Goal: Task Accomplishment & Management: Complete application form

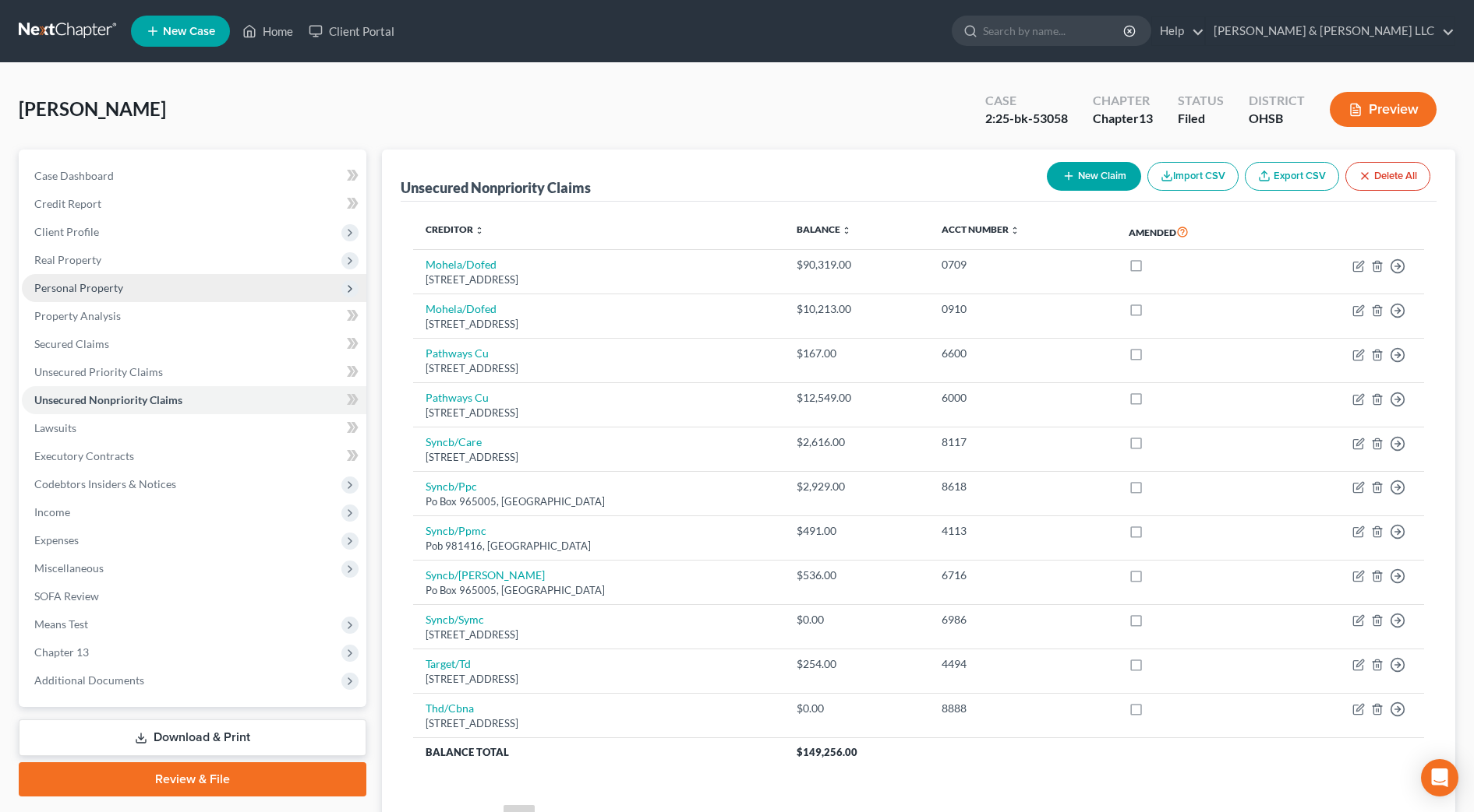
click at [84, 281] on span "Personal Property" at bounding box center [78, 288] width 89 height 13
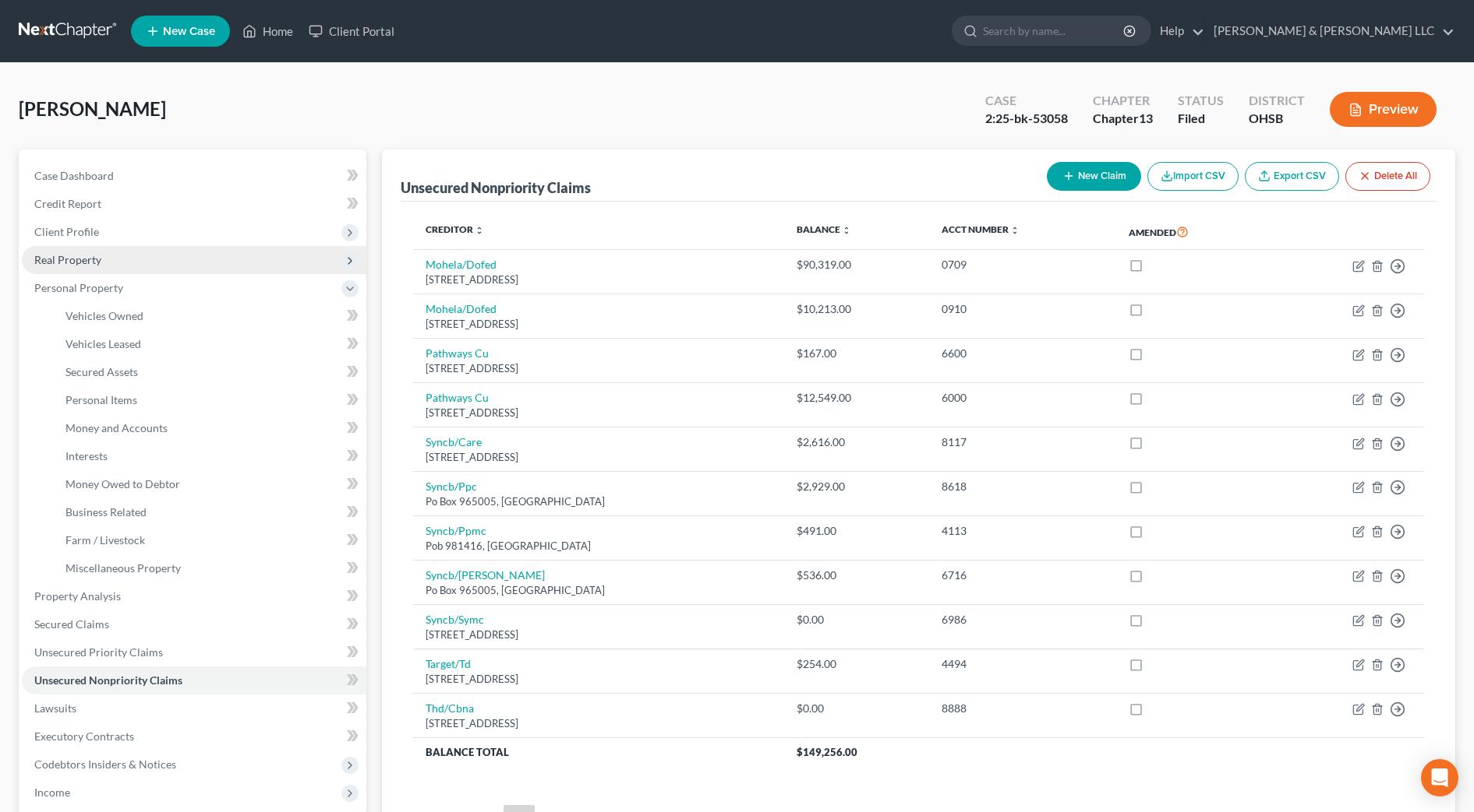
click at [73, 258] on span "Real Property" at bounding box center [68, 260] width 67 height 13
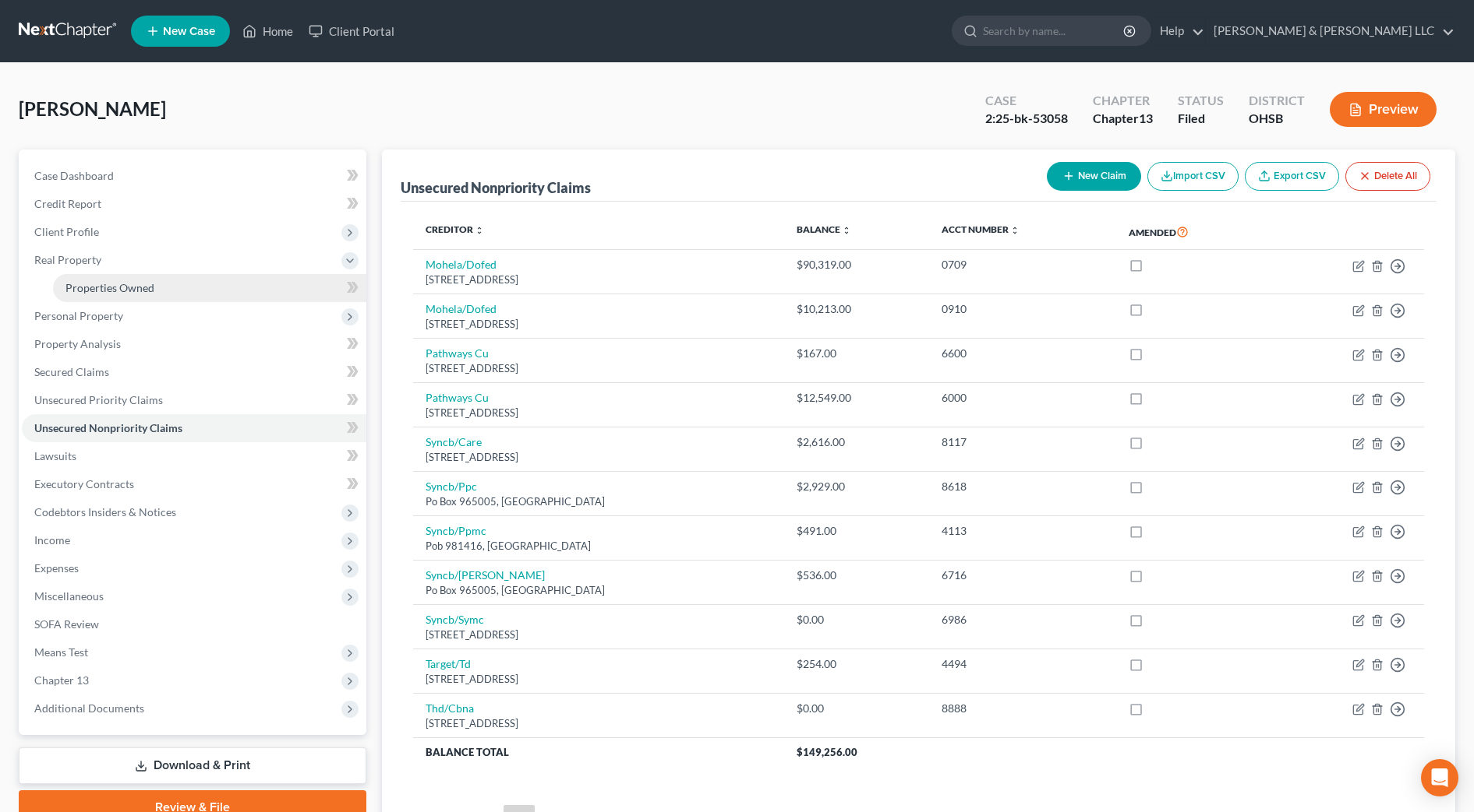
click at [83, 281] on span "Properties Owned" at bounding box center [109, 288] width 89 height 13
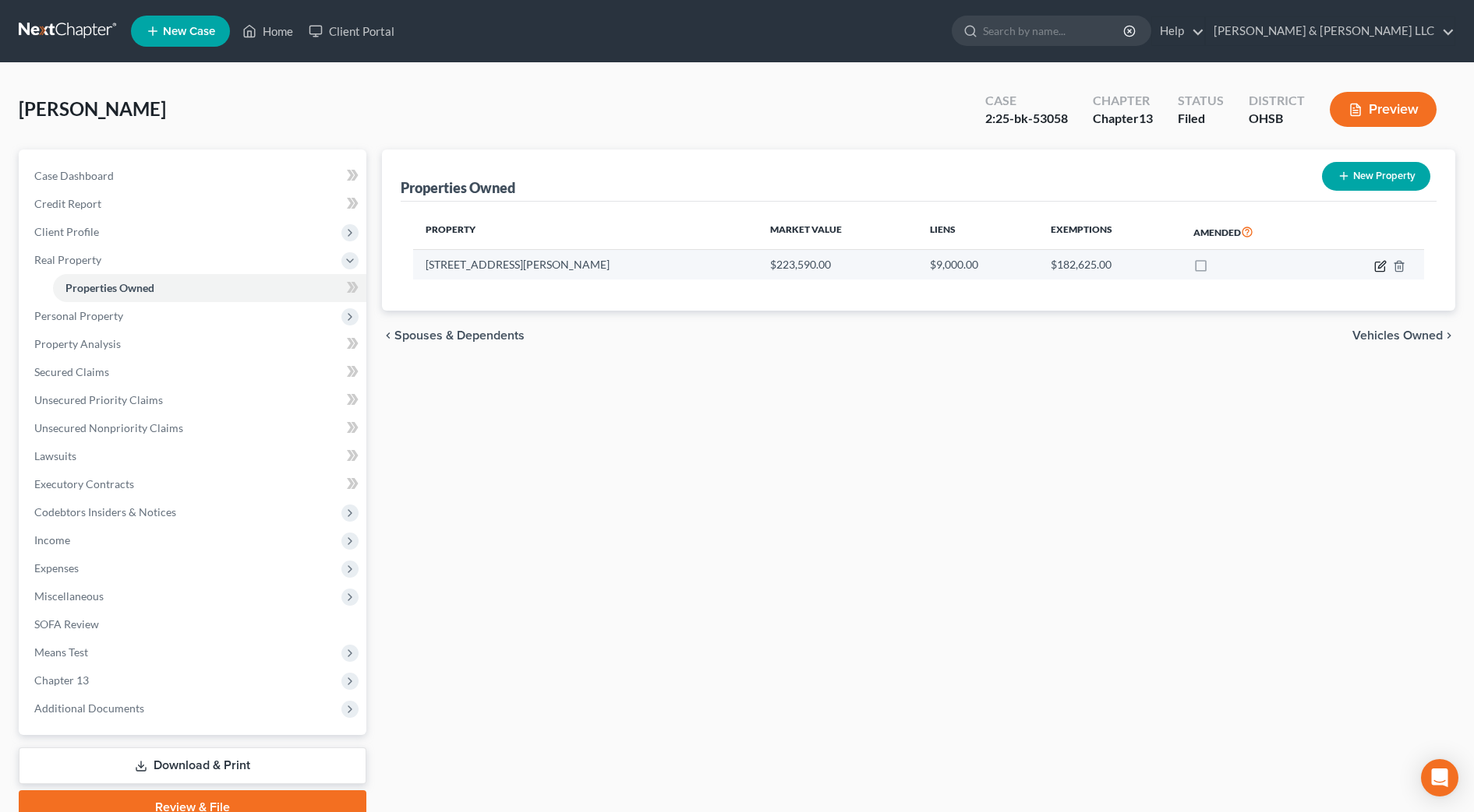
click at [1380, 267] on icon "button" at bounding box center [1382, 264] width 7 height 7
select select "36"
select select "3"
select select "1"
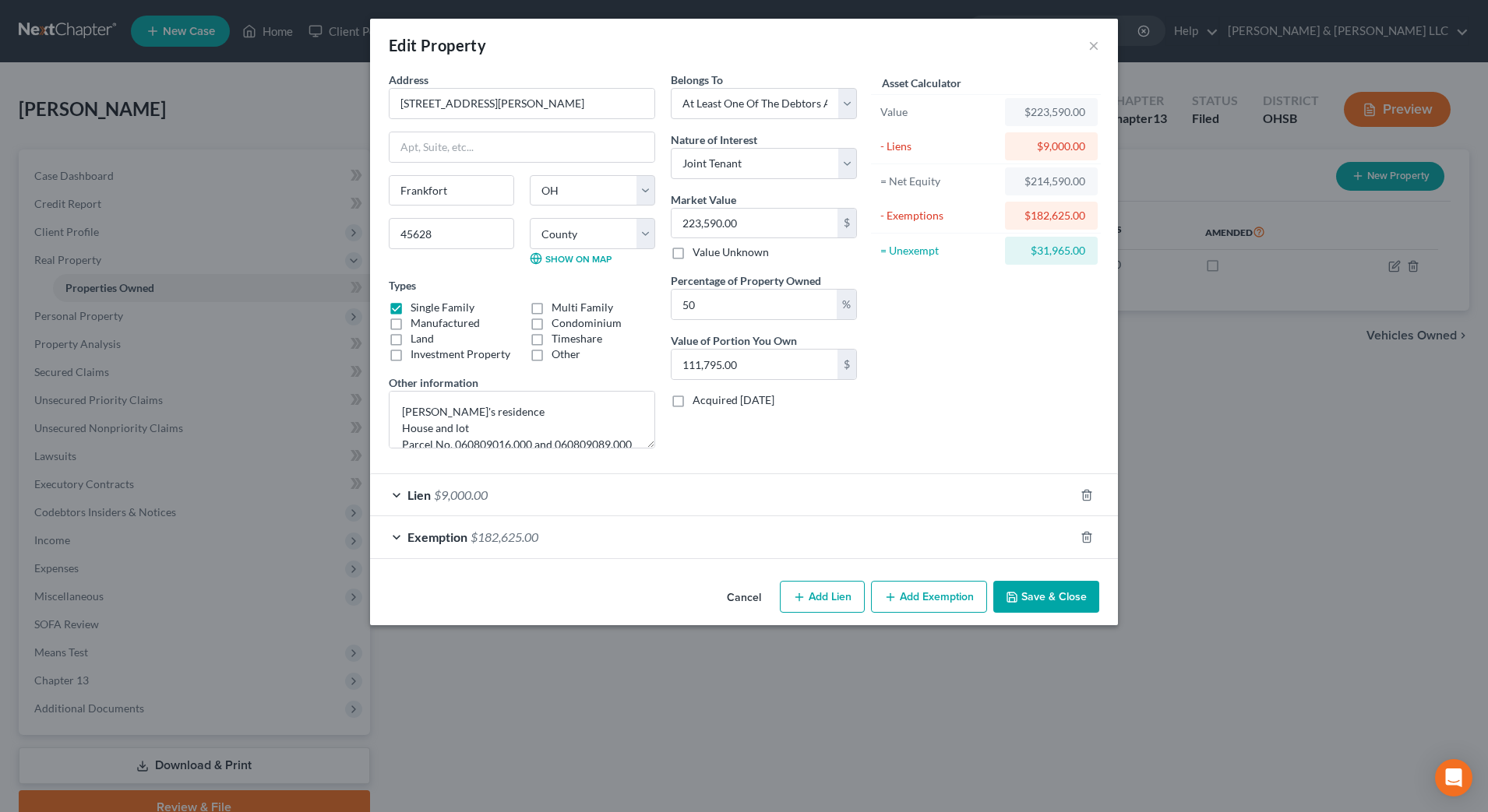
click at [679, 531] on div "Exemption $182,625.00" at bounding box center [722, 537] width 704 height 41
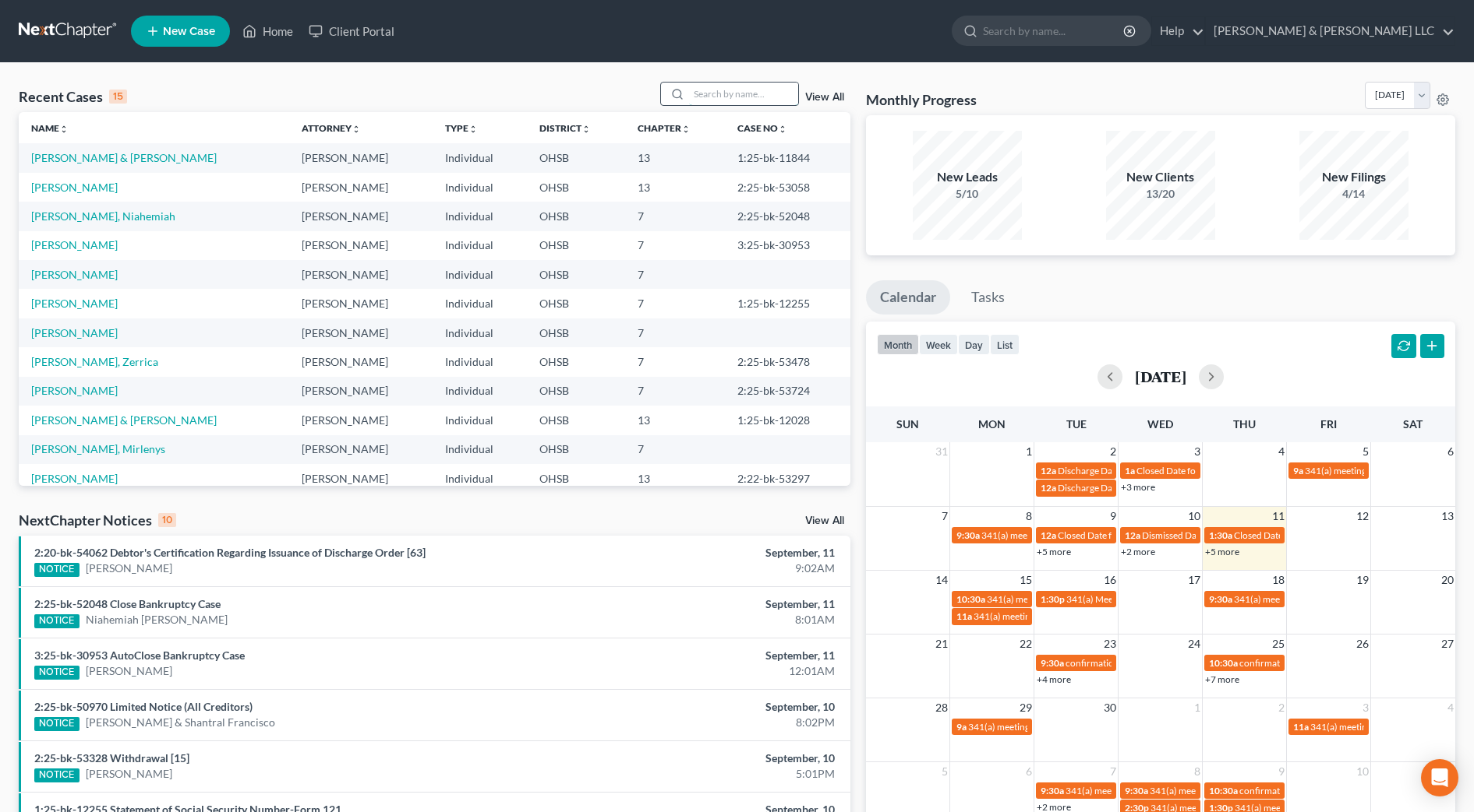
click at [746, 93] on input "search" at bounding box center [743, 94] width 109 height 22
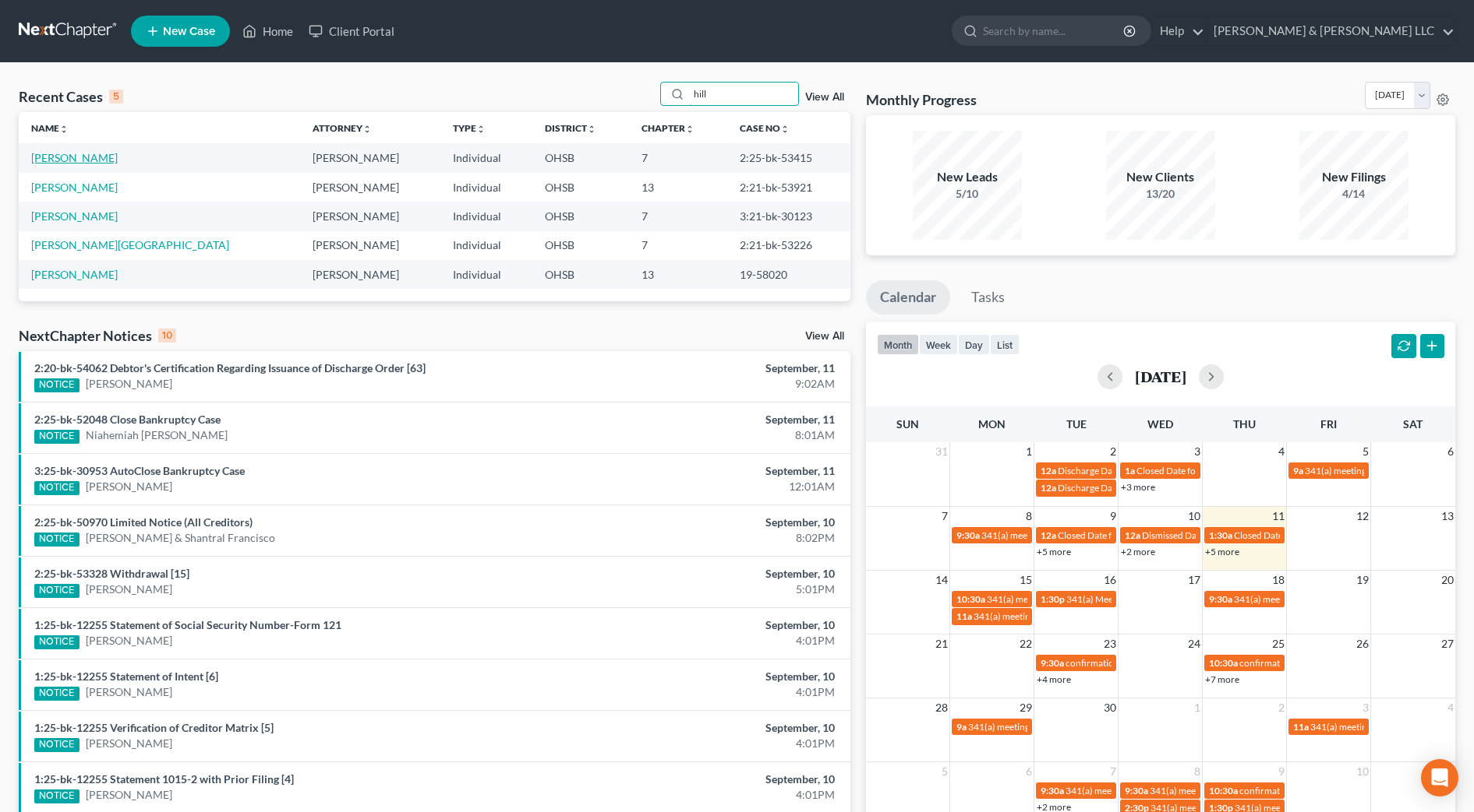
type input "hill"
click at [74, 156] on link "Hill, Danielle" at bounding box center [74, 157] width 87 height 13
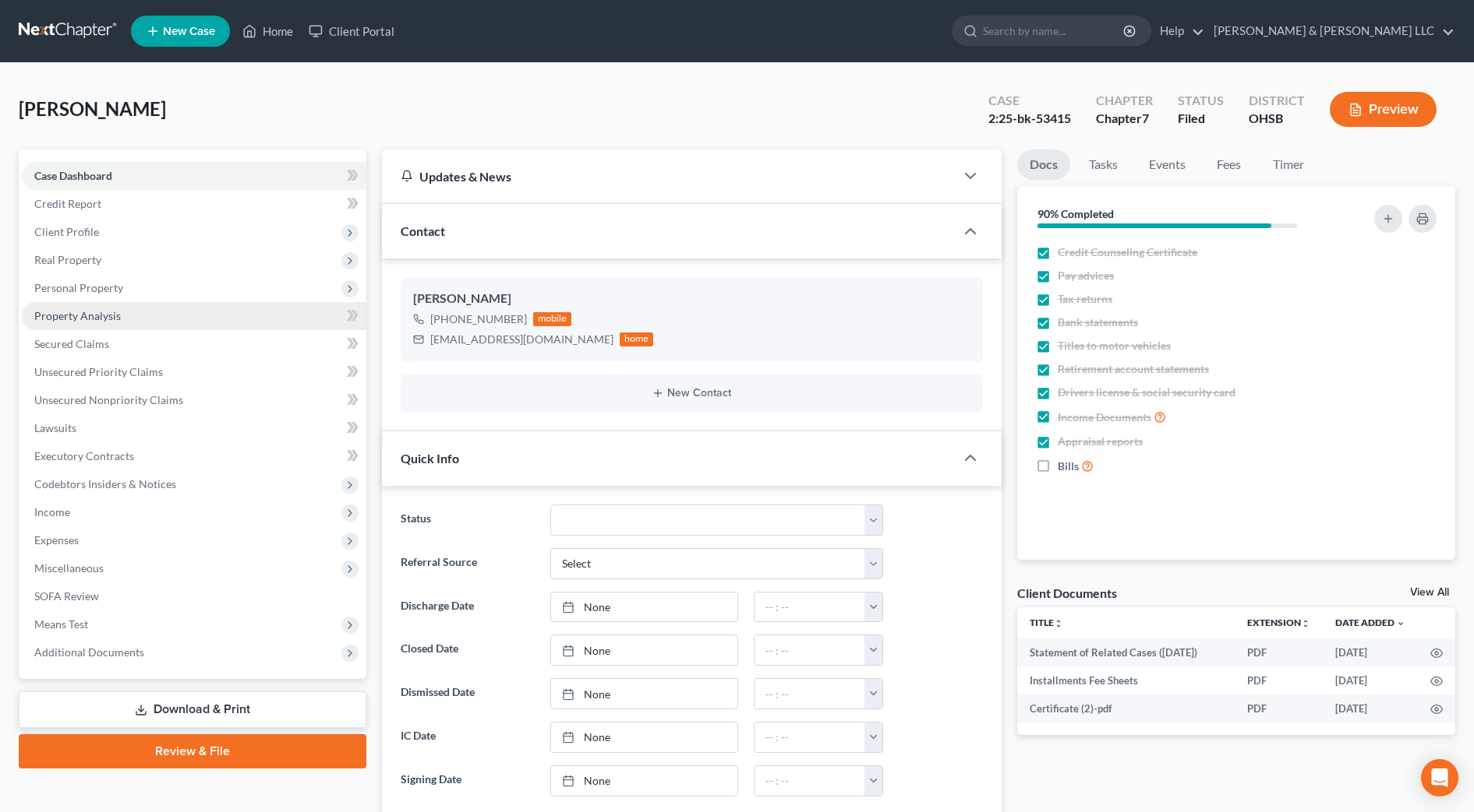
click at [87, 311] on span "Property Analysis" at bounding box center [77, 316] width 87 height 13
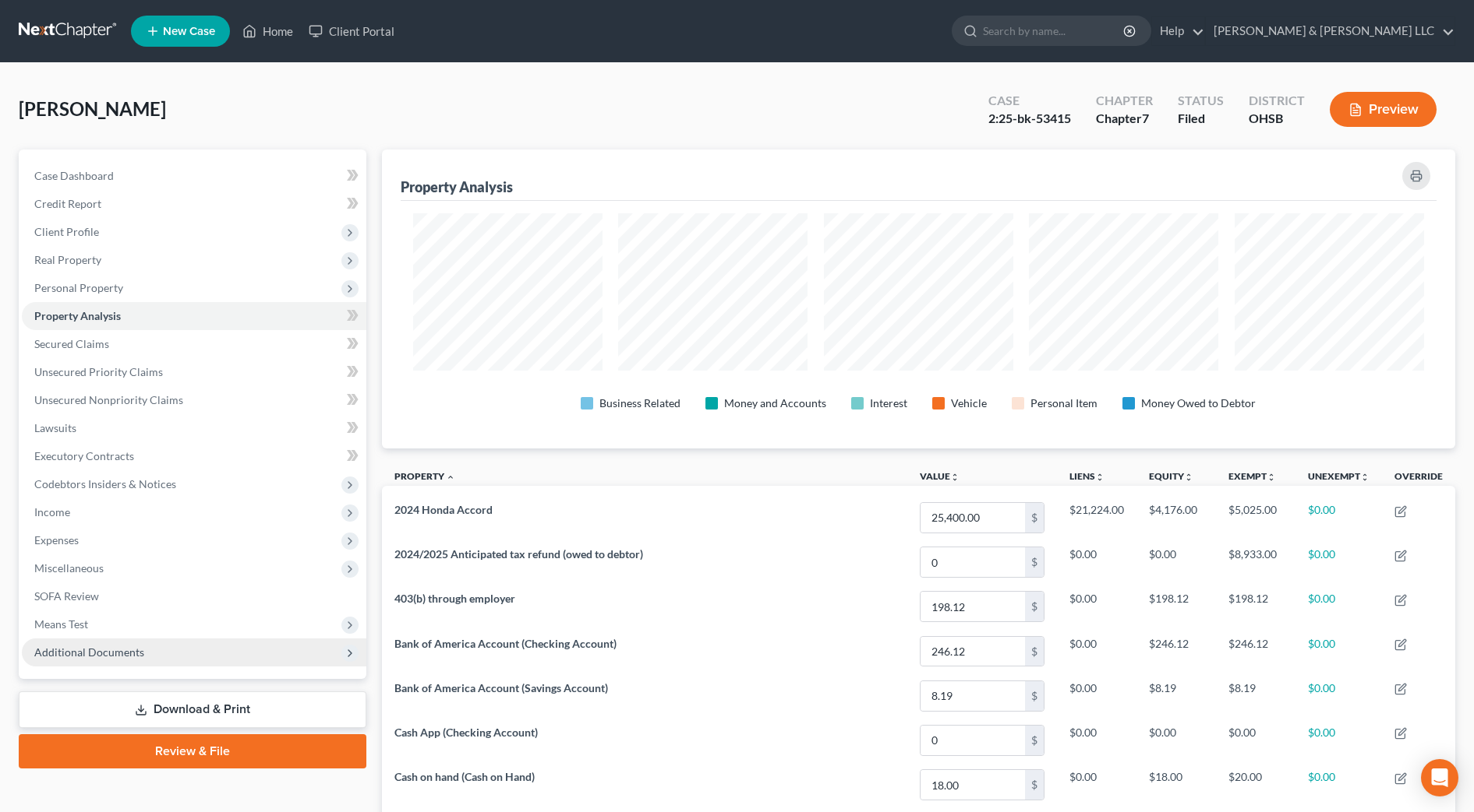
click at [191, 646] on span "Additional Documents" at bounding box center [194, 653] width 345 height 28
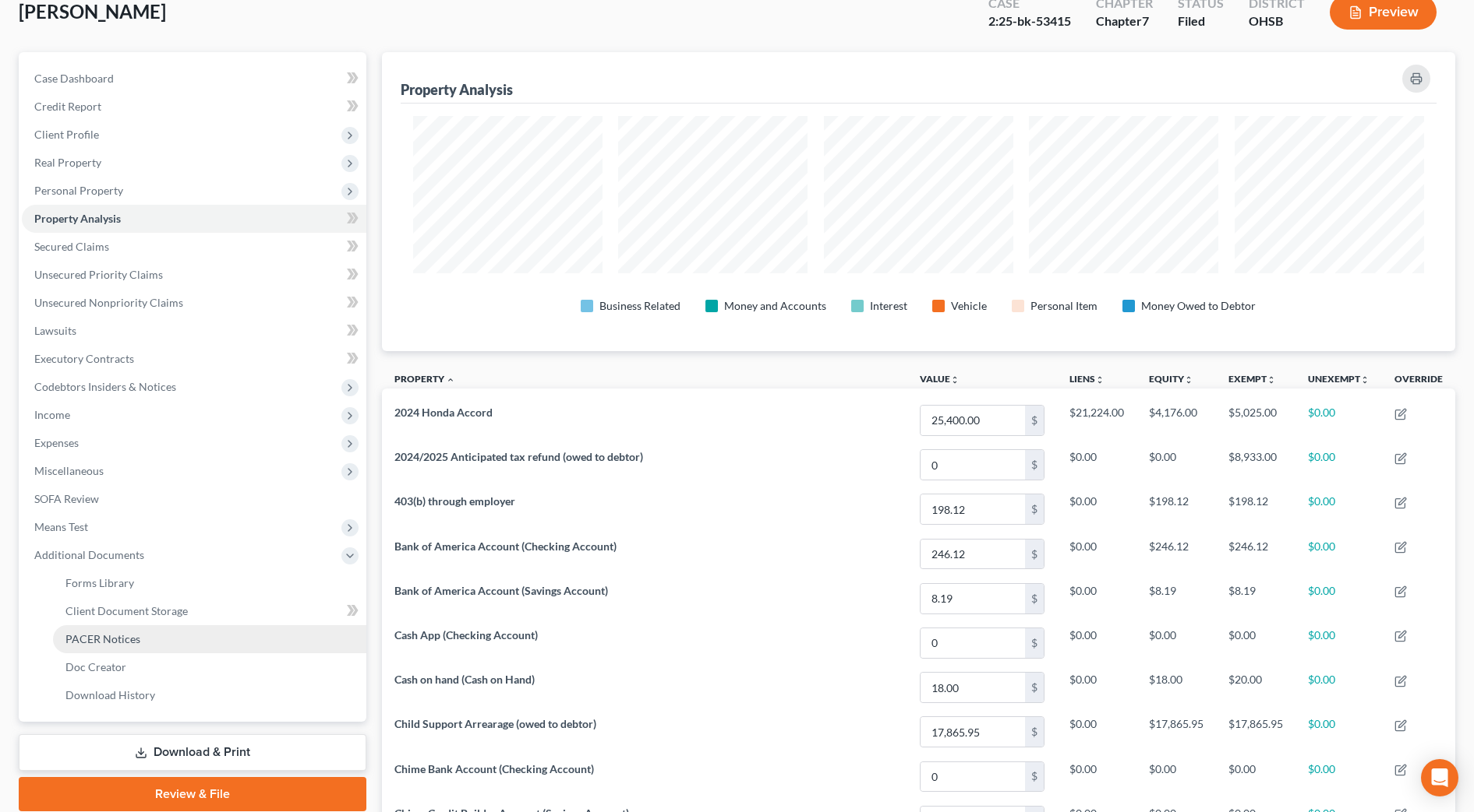
click at [165, 639] on link "PACER Notices" at bounding box center [210, 640] width 313 height 28
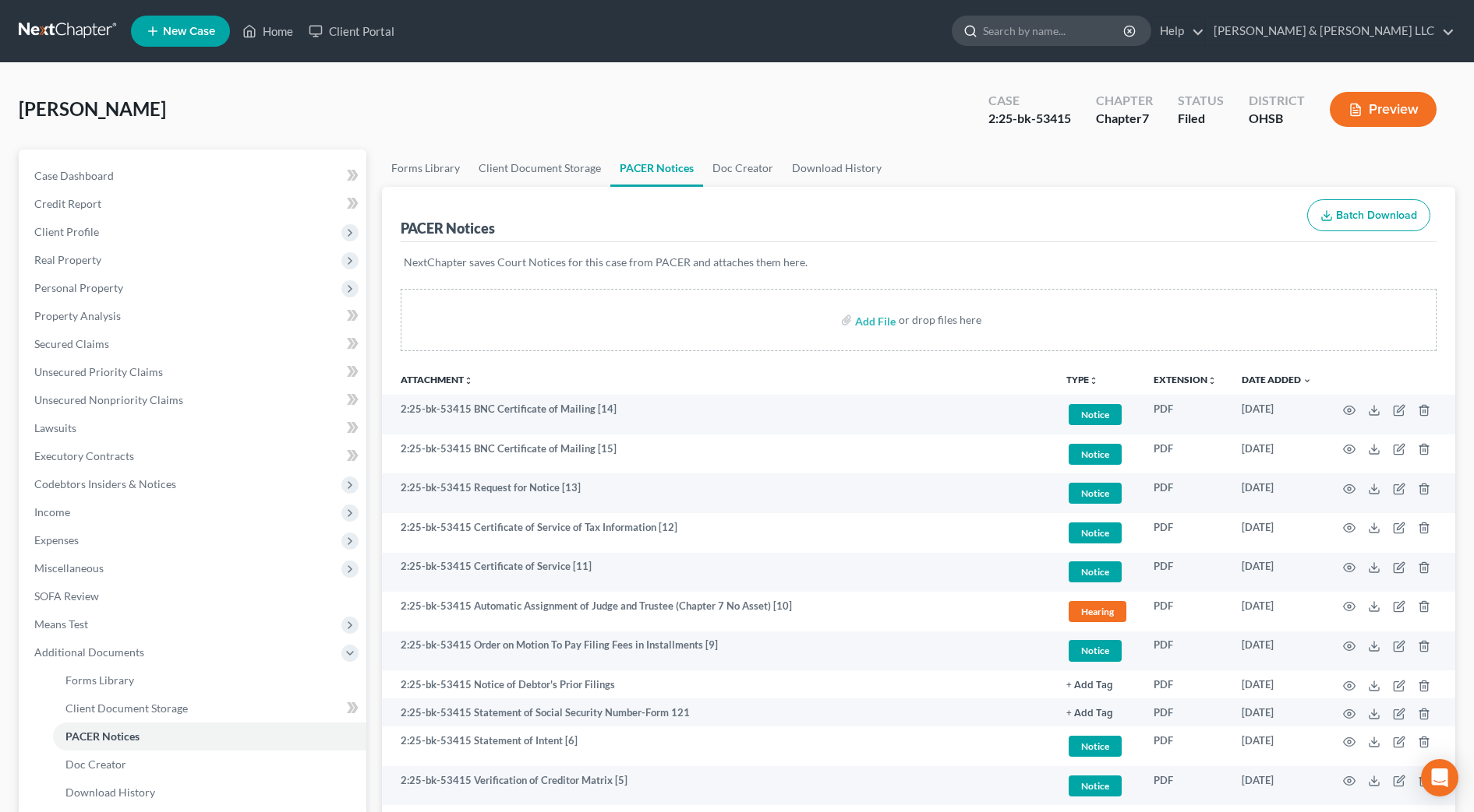
click at [1126, 35] on input "search" at bounding box center [1054, 31] width 143 height 29
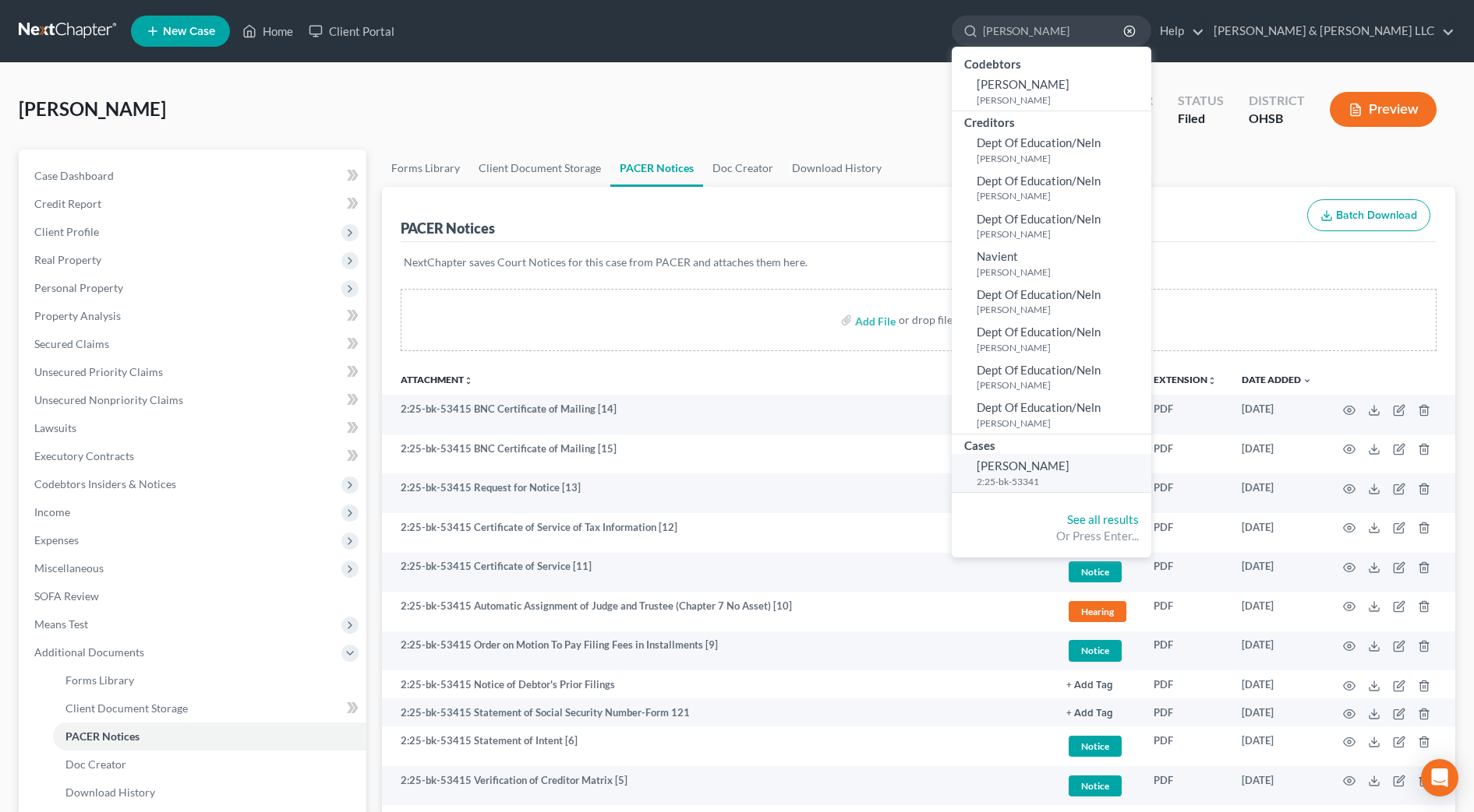
type input "golay"
click at [1070, 466] on span "Golay, Amanda" at bounding box center [1023, 466] width 93 height 14
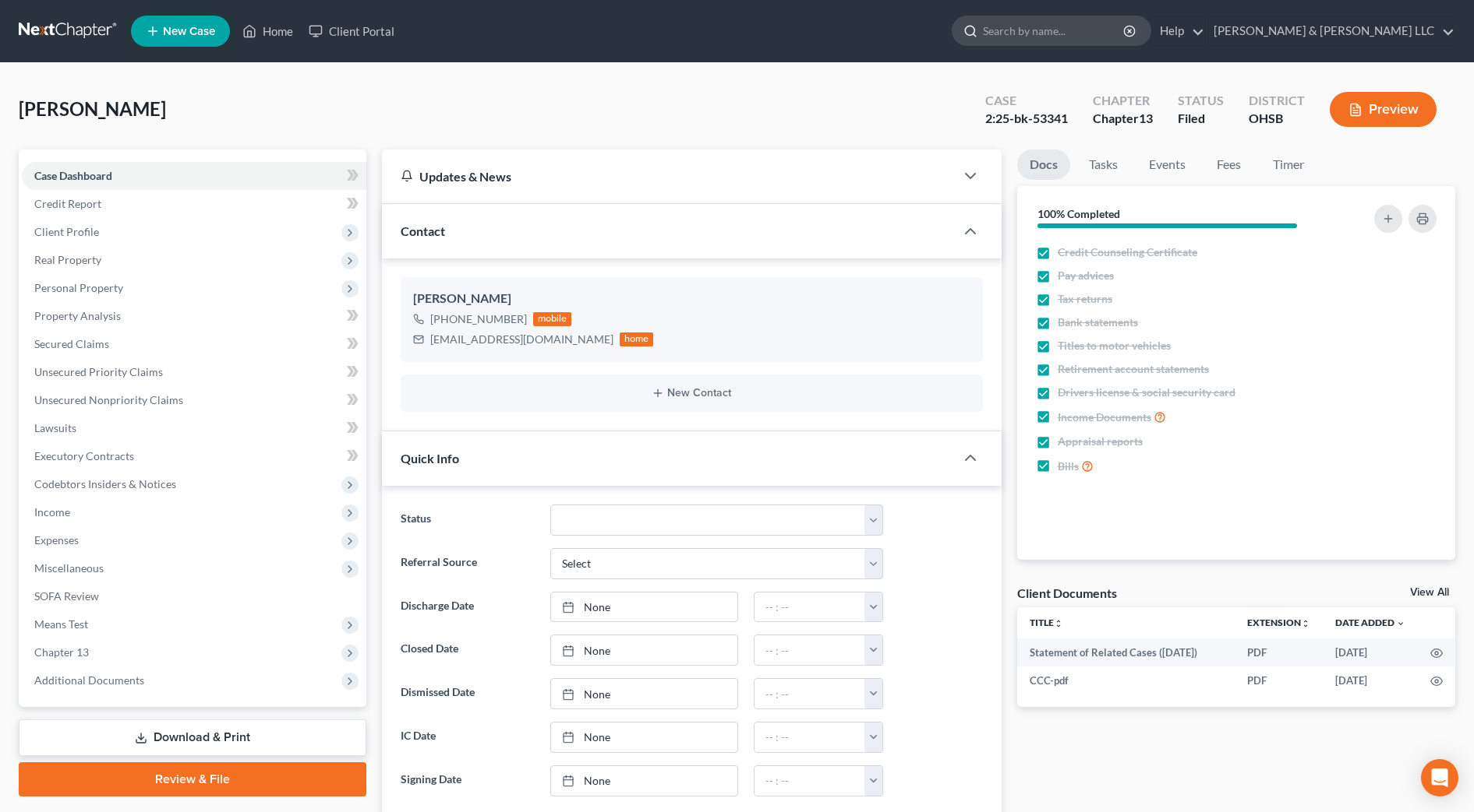
click at [1077, 24] on input "search" at bounding box center [1054, 31] width 143 height 29
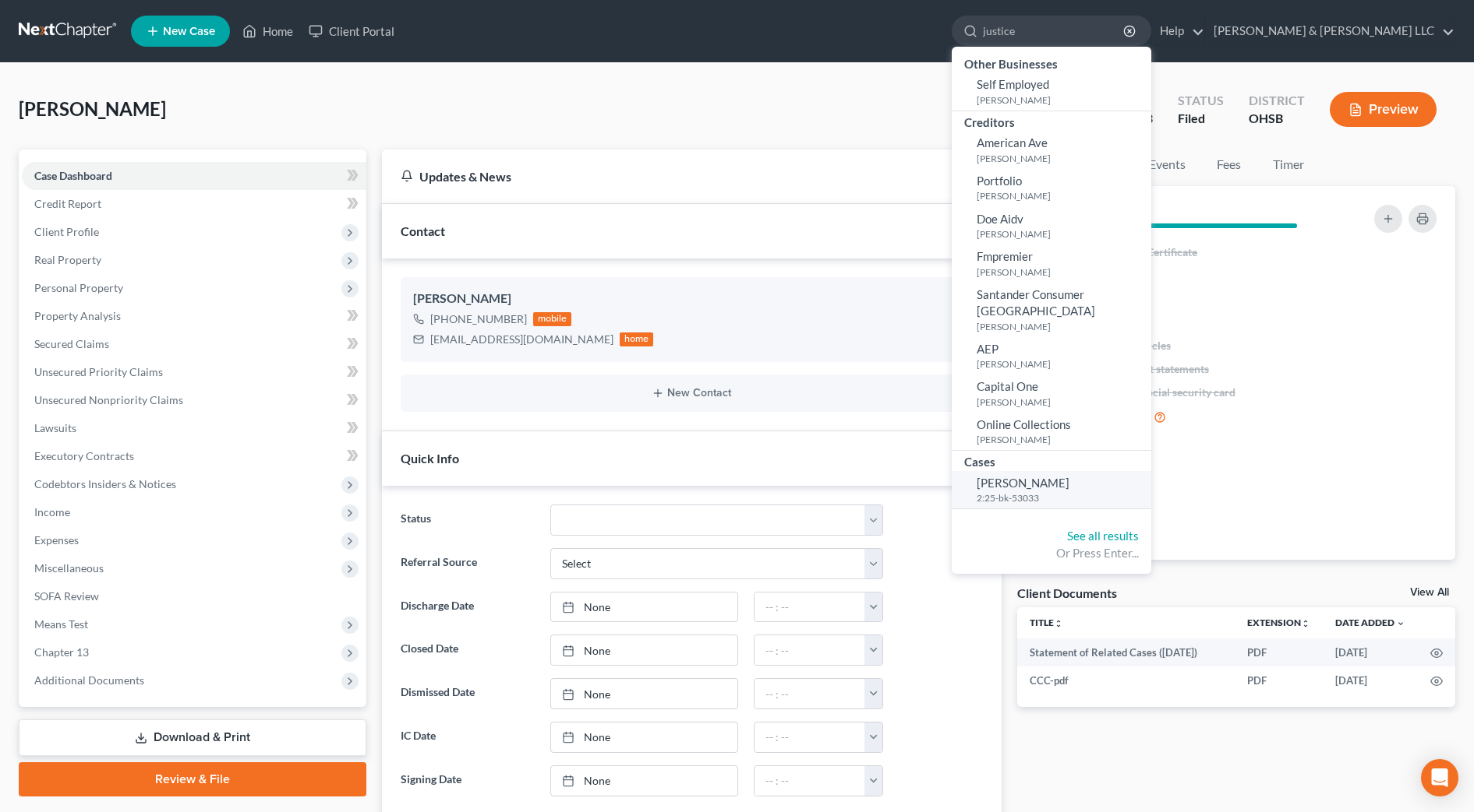
type input "justice"
drag, startPoint x: 1089, startPoint y: 465, endPoint x: 1096, endPoint y: 451, distance: 15.7
click at [1070, 476] on span "Justice, Stacy" at bounding box center [1023, 482] width 93 height 14
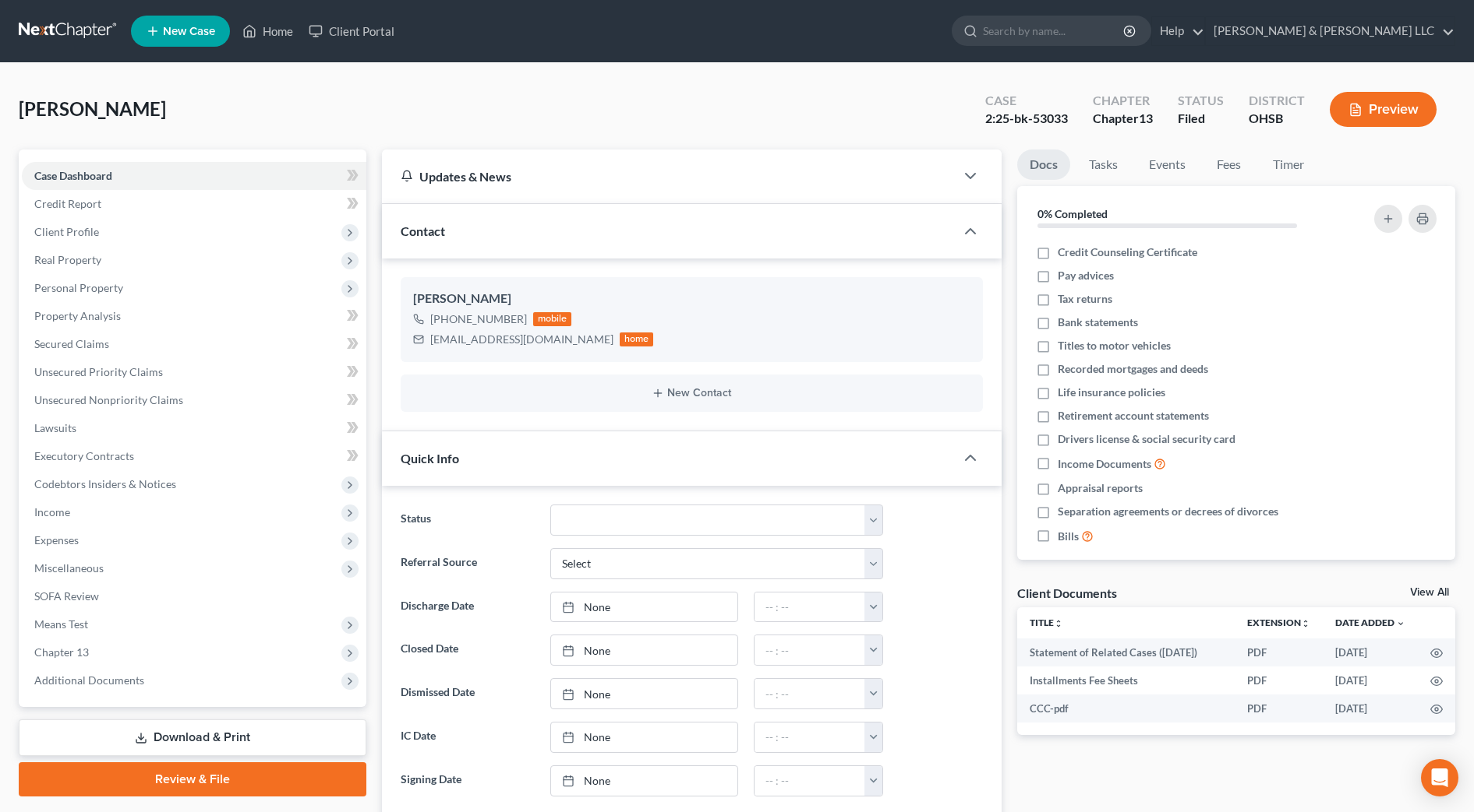
scroll to position [213, 0]
click at [86, 210] on link "Credit Report" at bounding box center [194, 204] width 345 height 28
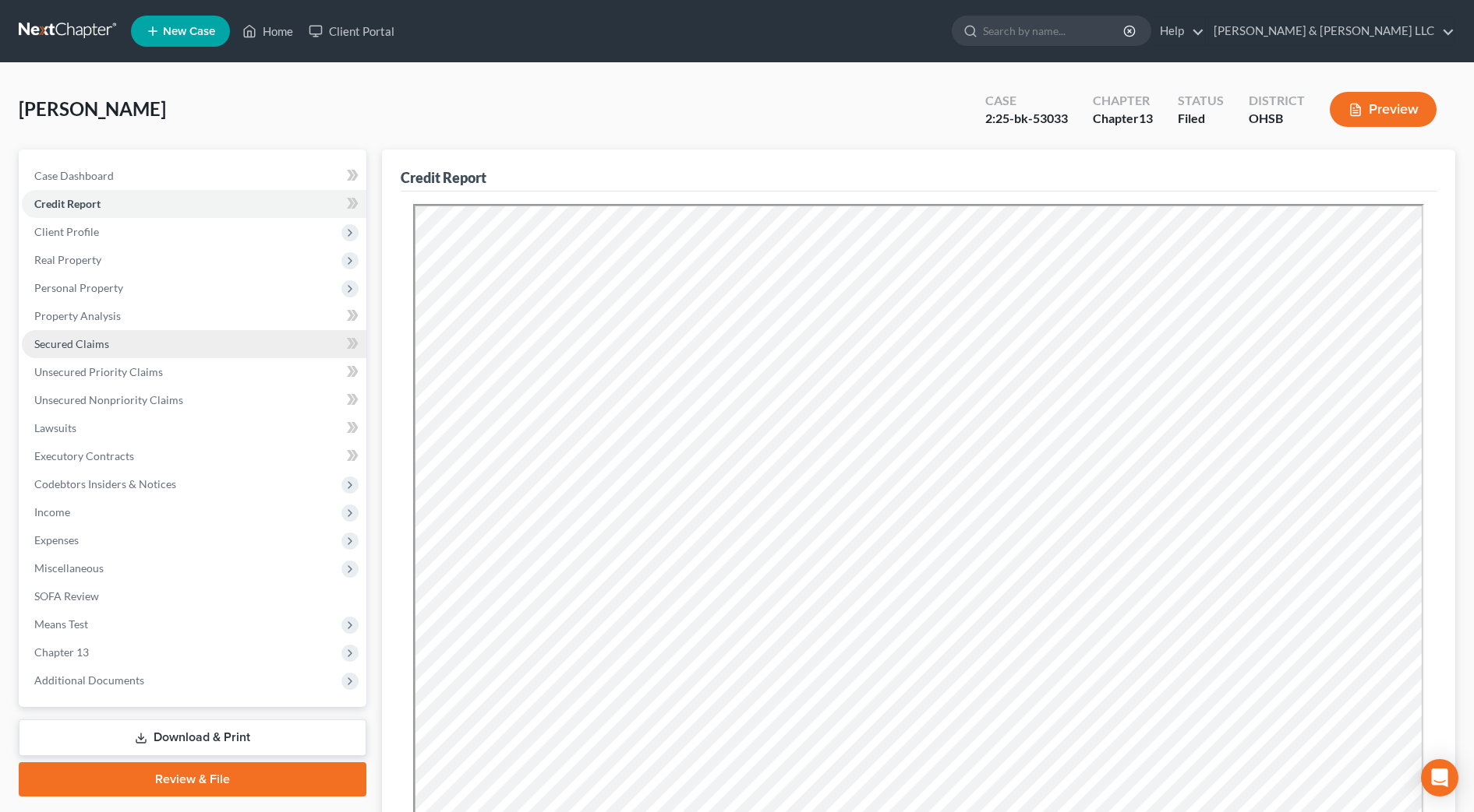
click at [124, 340] on link "Secured Claims" at bounding box center [194, 345] width 345 height 28
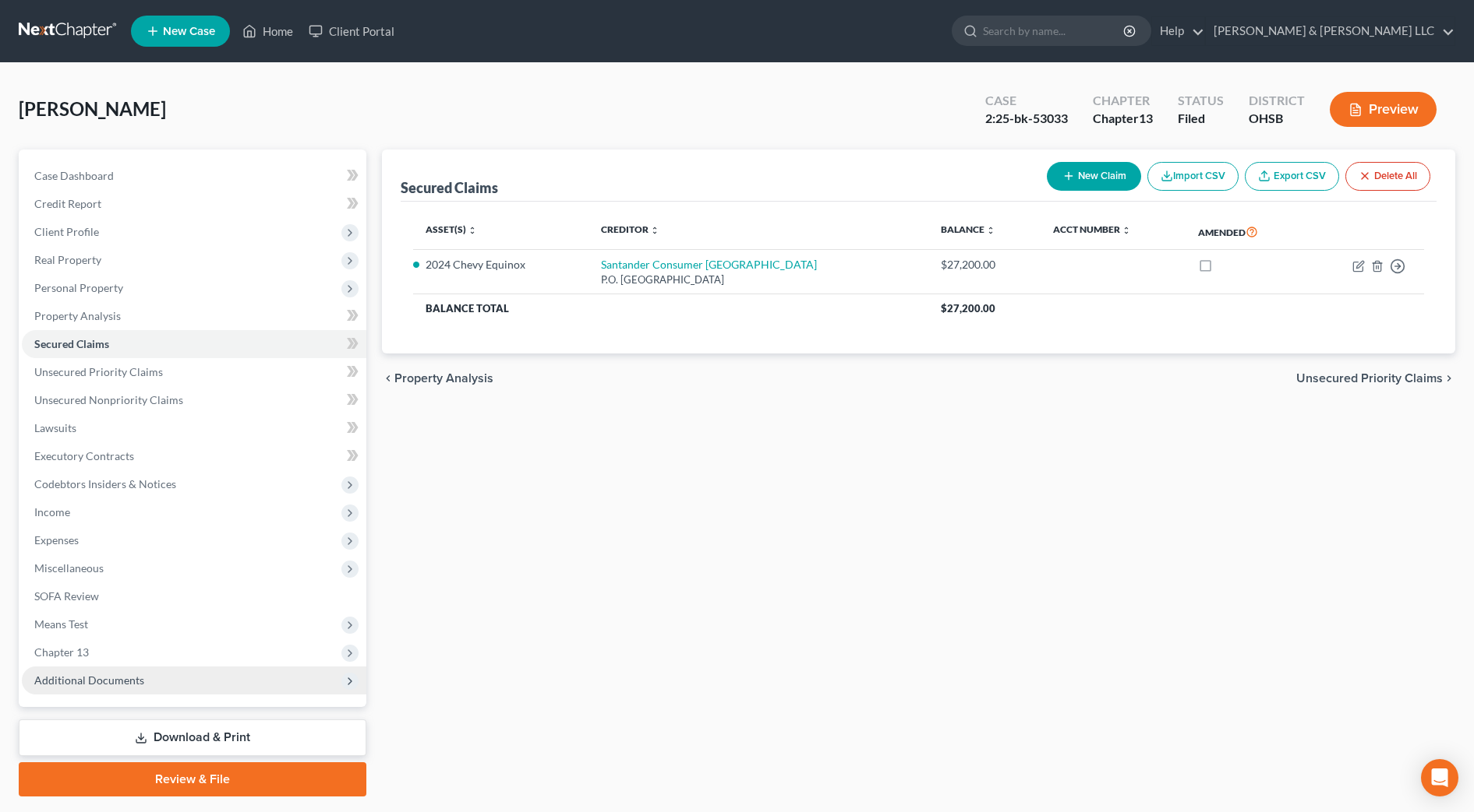
click at [182, 693] on span "Additional Documents" at bounding box center [194, 681] width 345 height 28
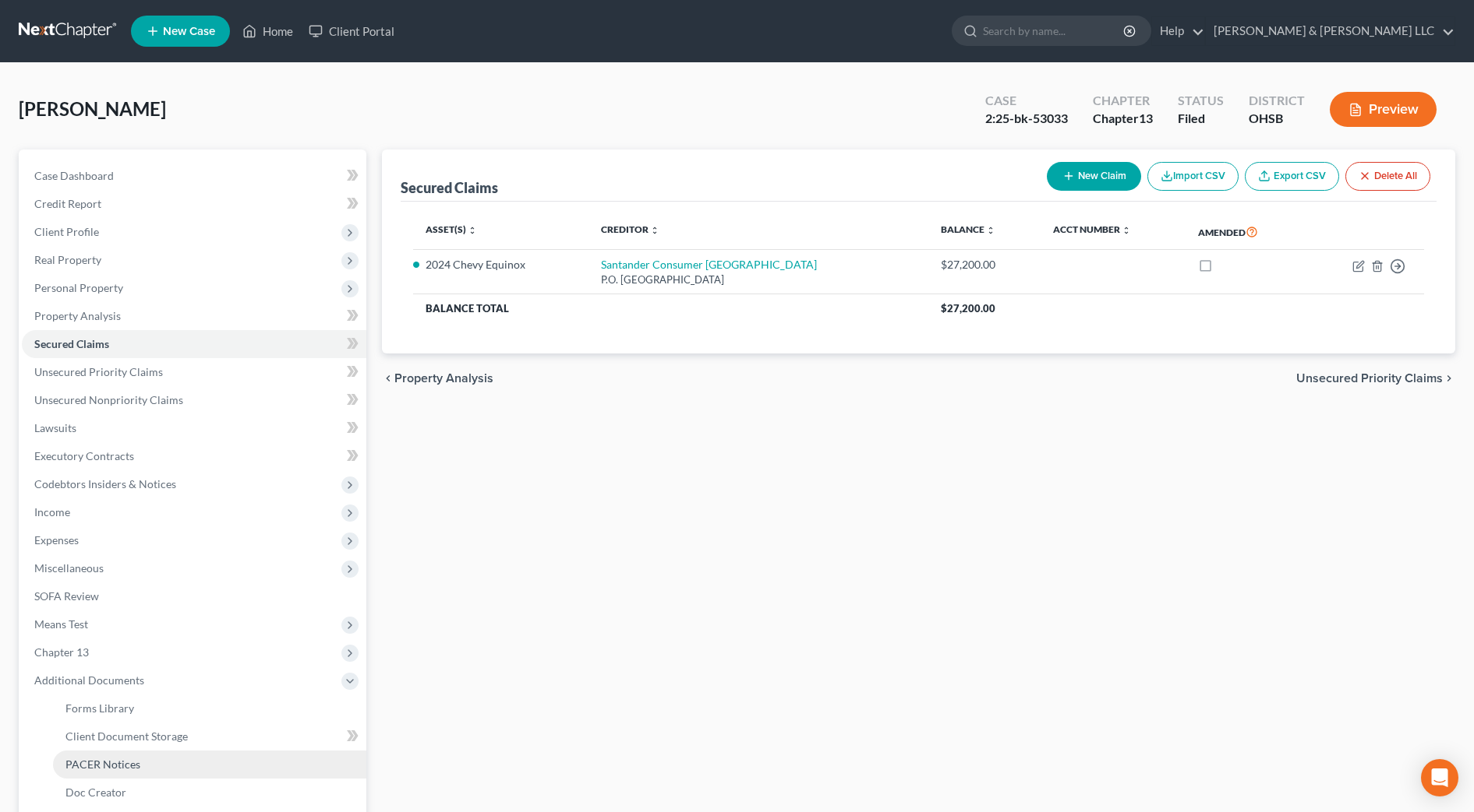
click at [157, 766] on link "PACER Notices" at bounding box center [210, 765] width 313 height 28
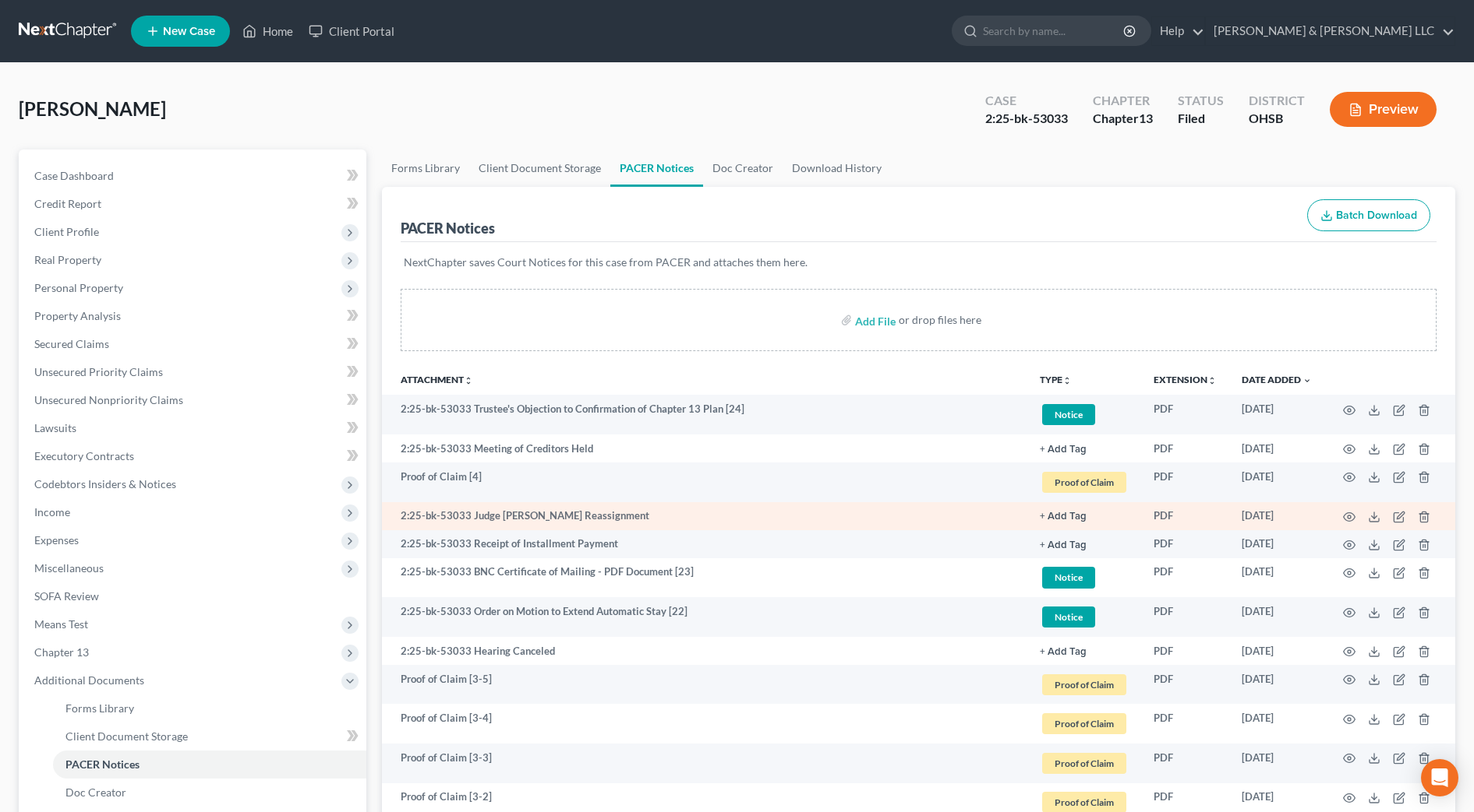
scroll to position [98, 0]
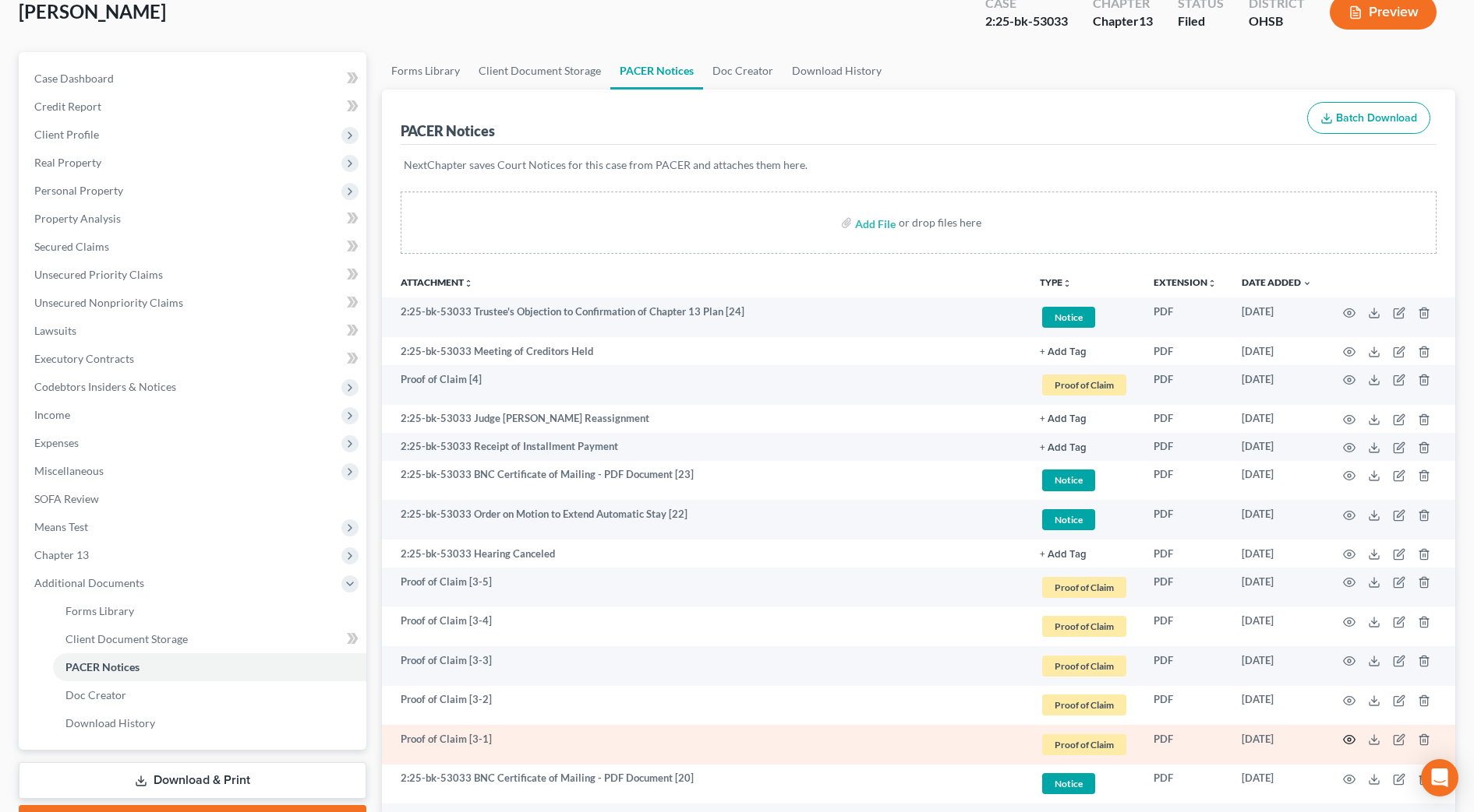
click at [1354, 739] on icon "button" at bounding box center [1348, 739] width 12 height 12
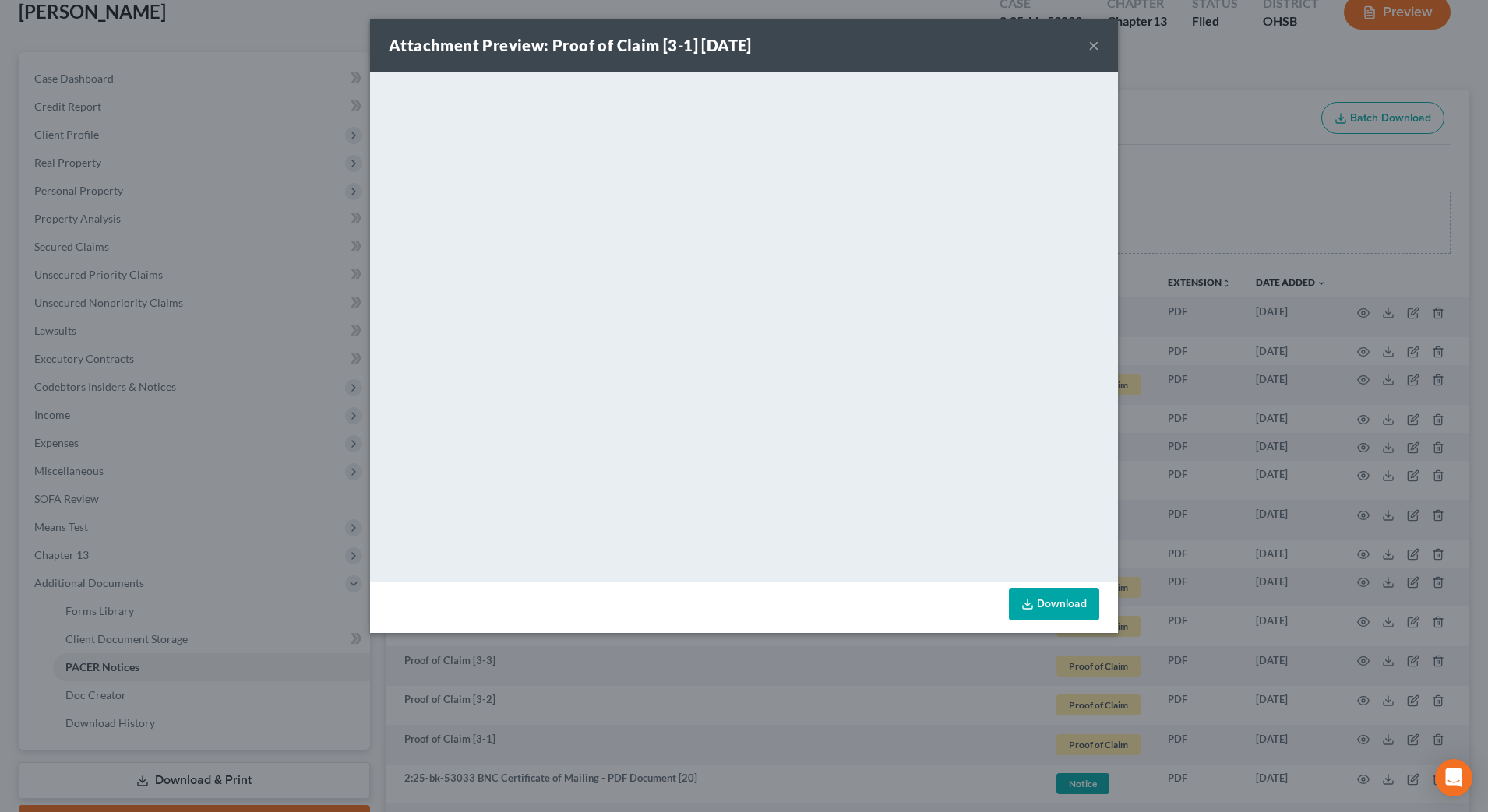
click at [1092, 42] on button "×" at bounding box center [1094, 45] width 11 height 19
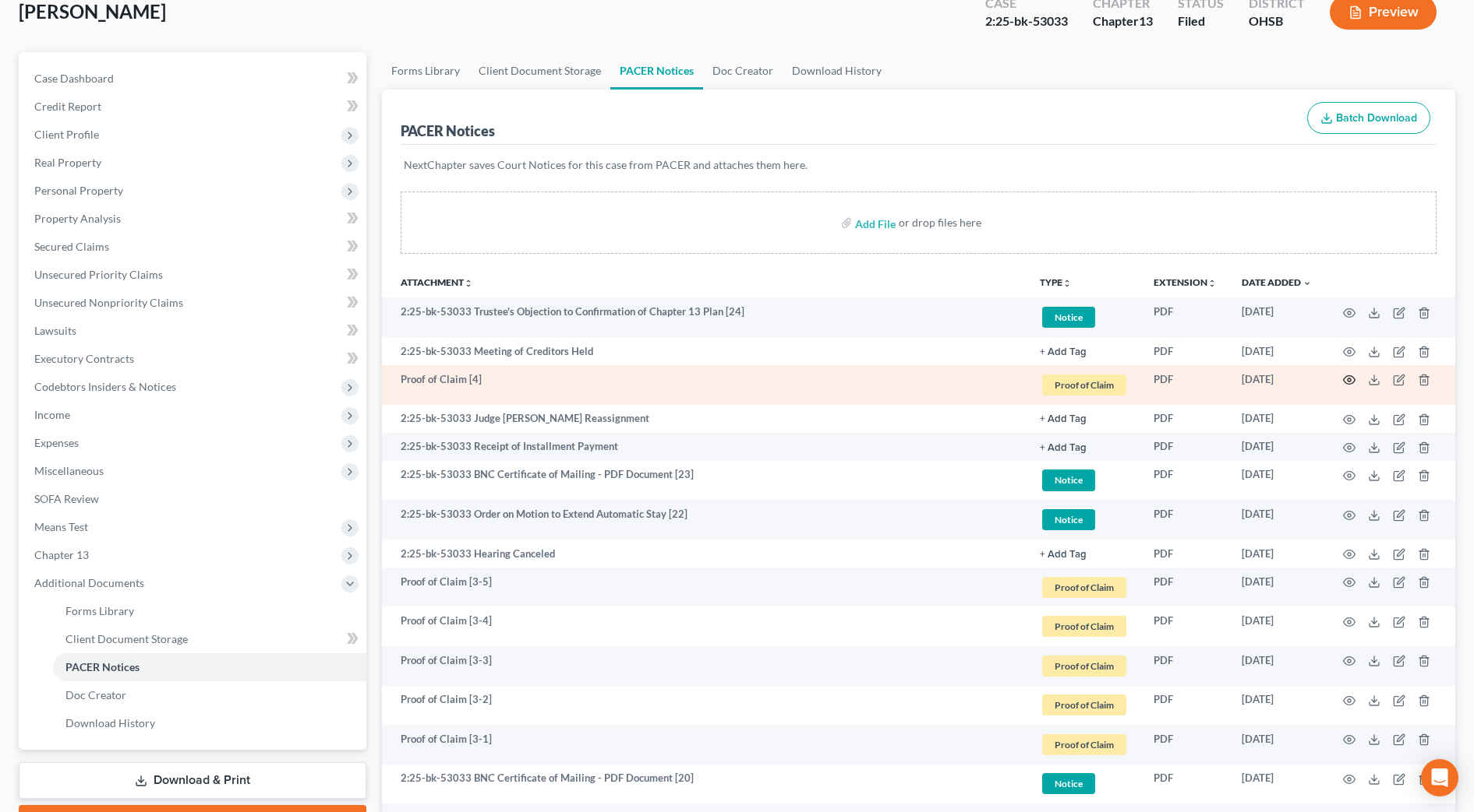
click at [1350, 376] on icon "button" at bounding box center [1349, 380] width 12 height 8
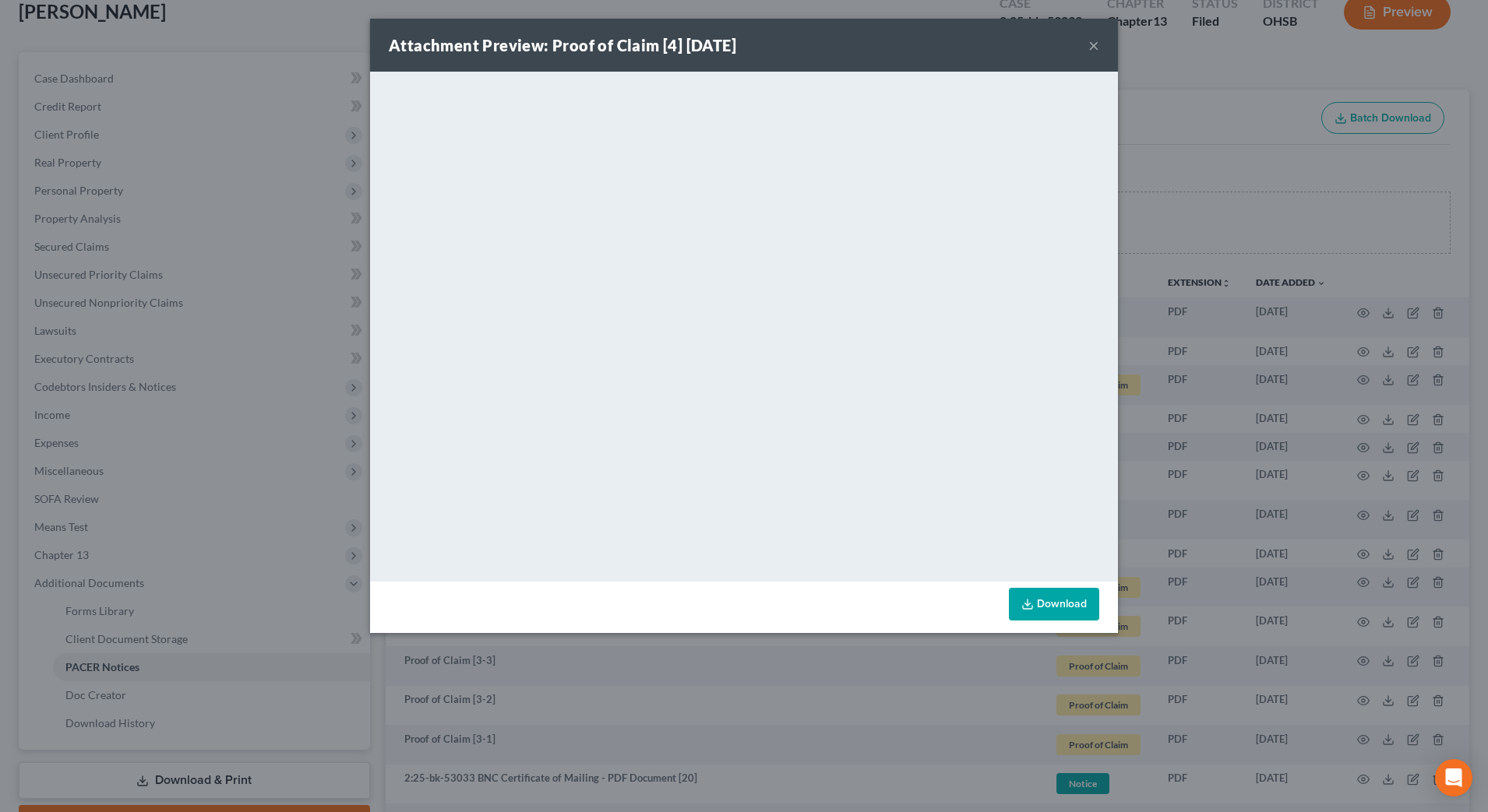
click at [1098, 40] on button "×" at bounding box center [1094, 45] width 11 height 19
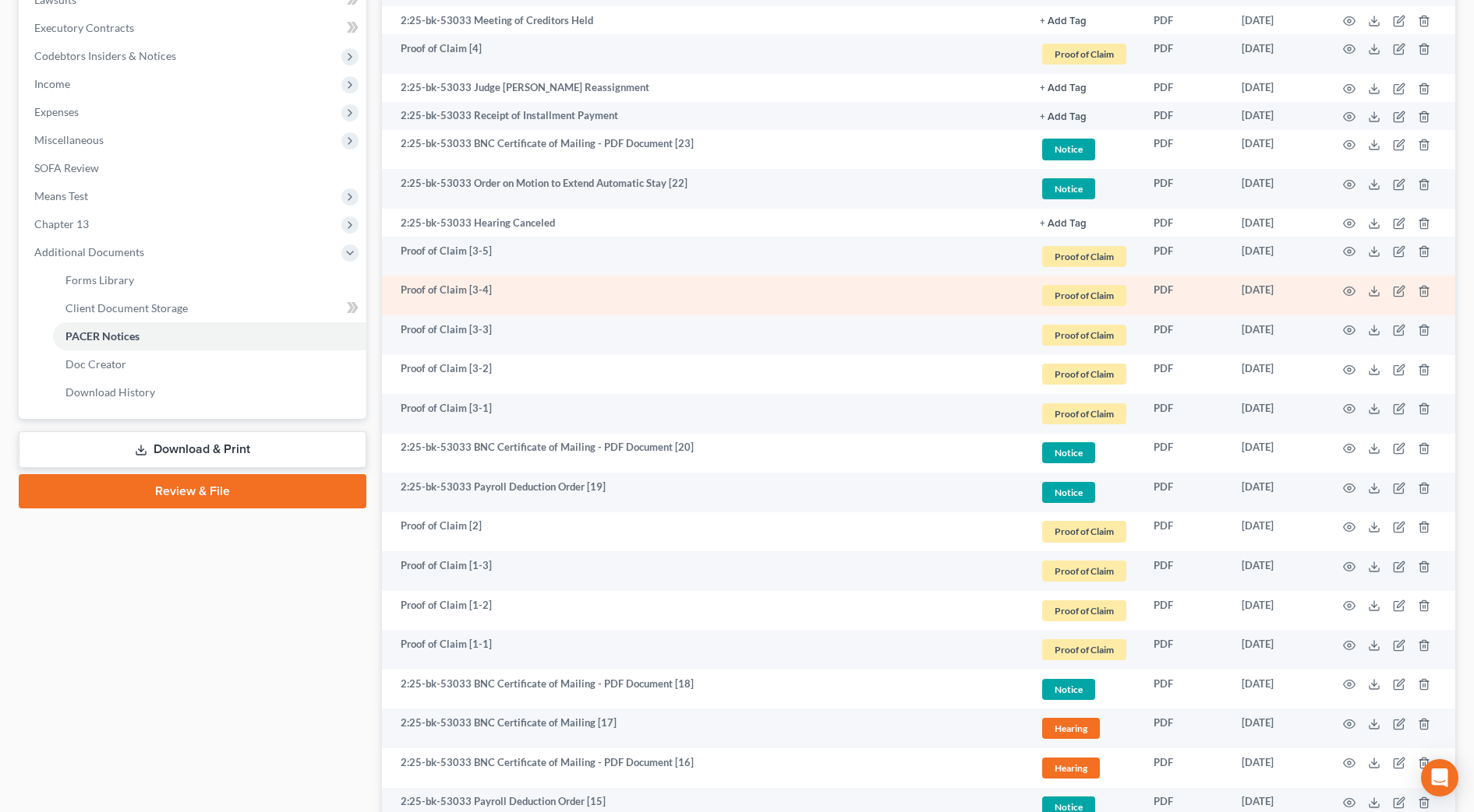
scroll to position [487, 0]
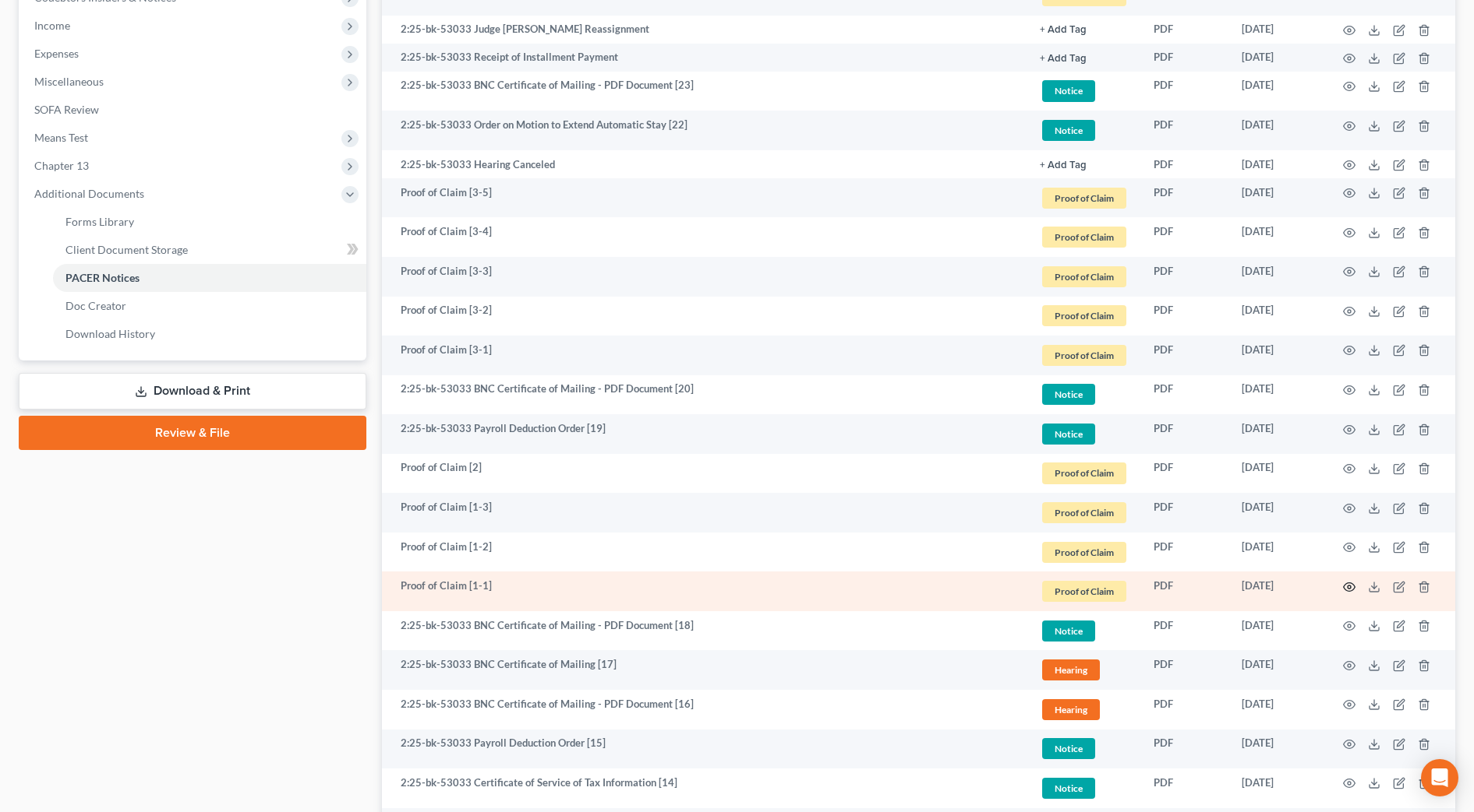
click at [1347, 590] on icon "button" at bounding box center [1349, 587] width 12 height 8
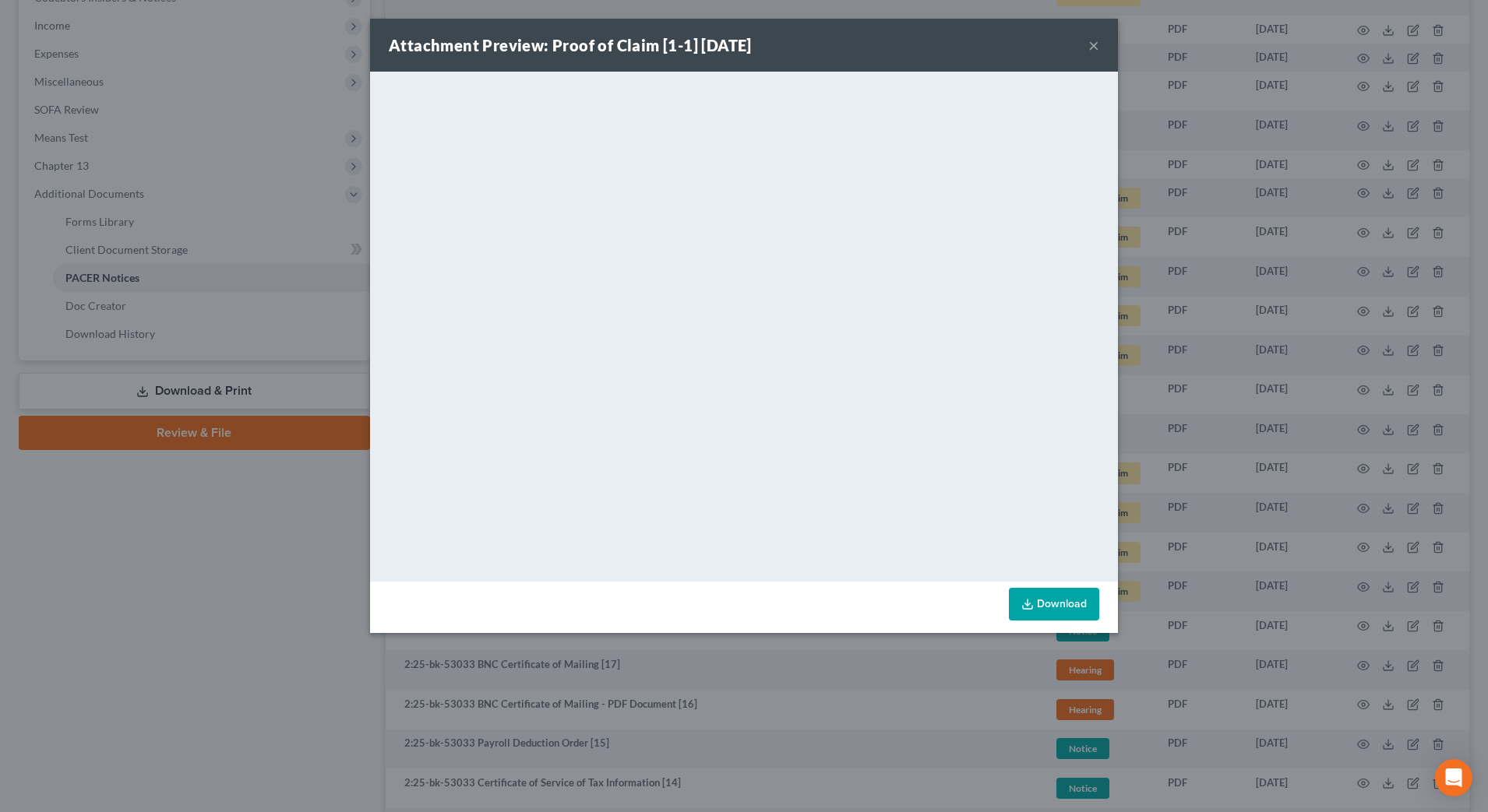
click at [1096, 48] on button "×" at bounding box center [1094, 45] width 11 height 19
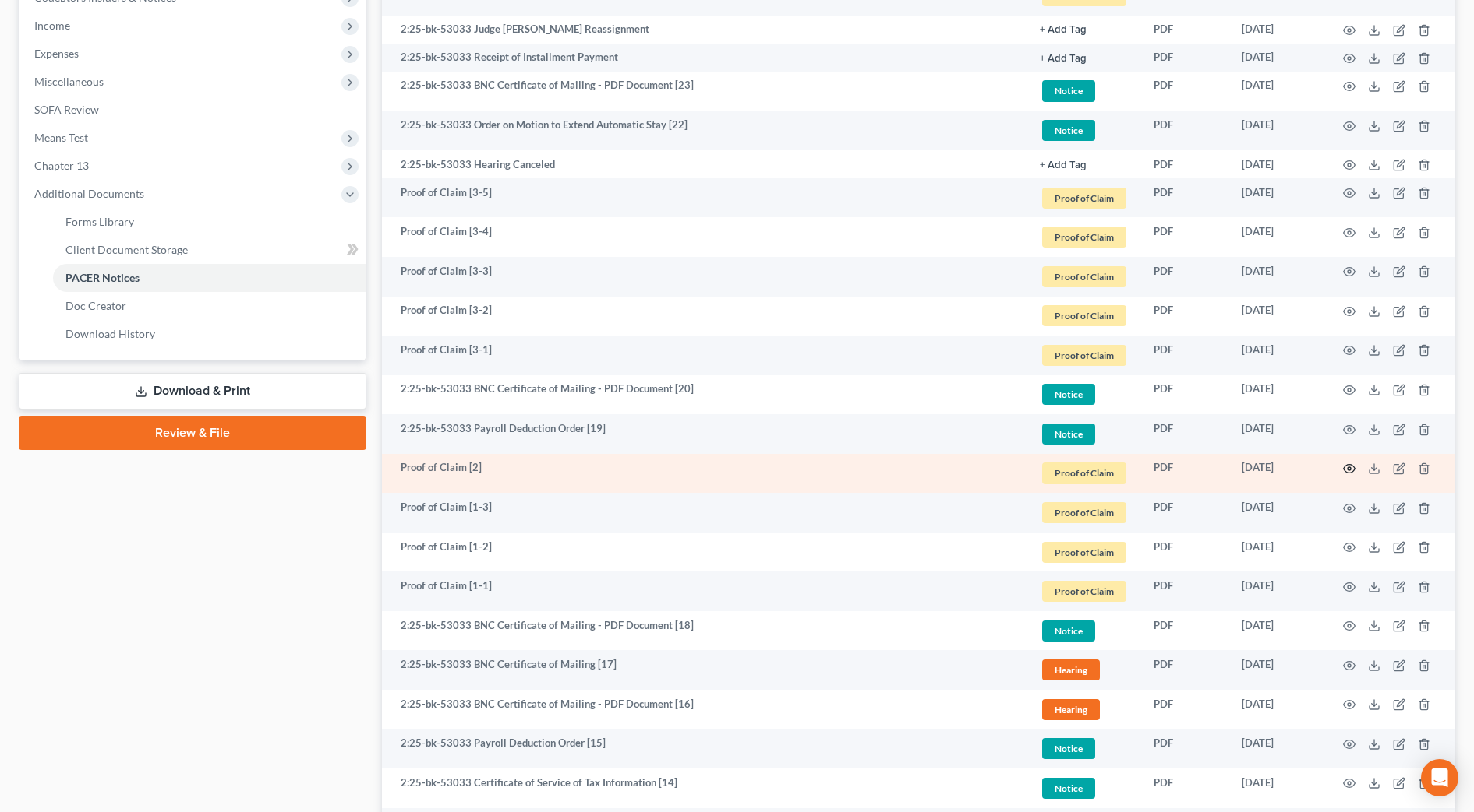
click at [1350, 465] on icon "button" at bounding box center [1348, 468] width 12 height 12
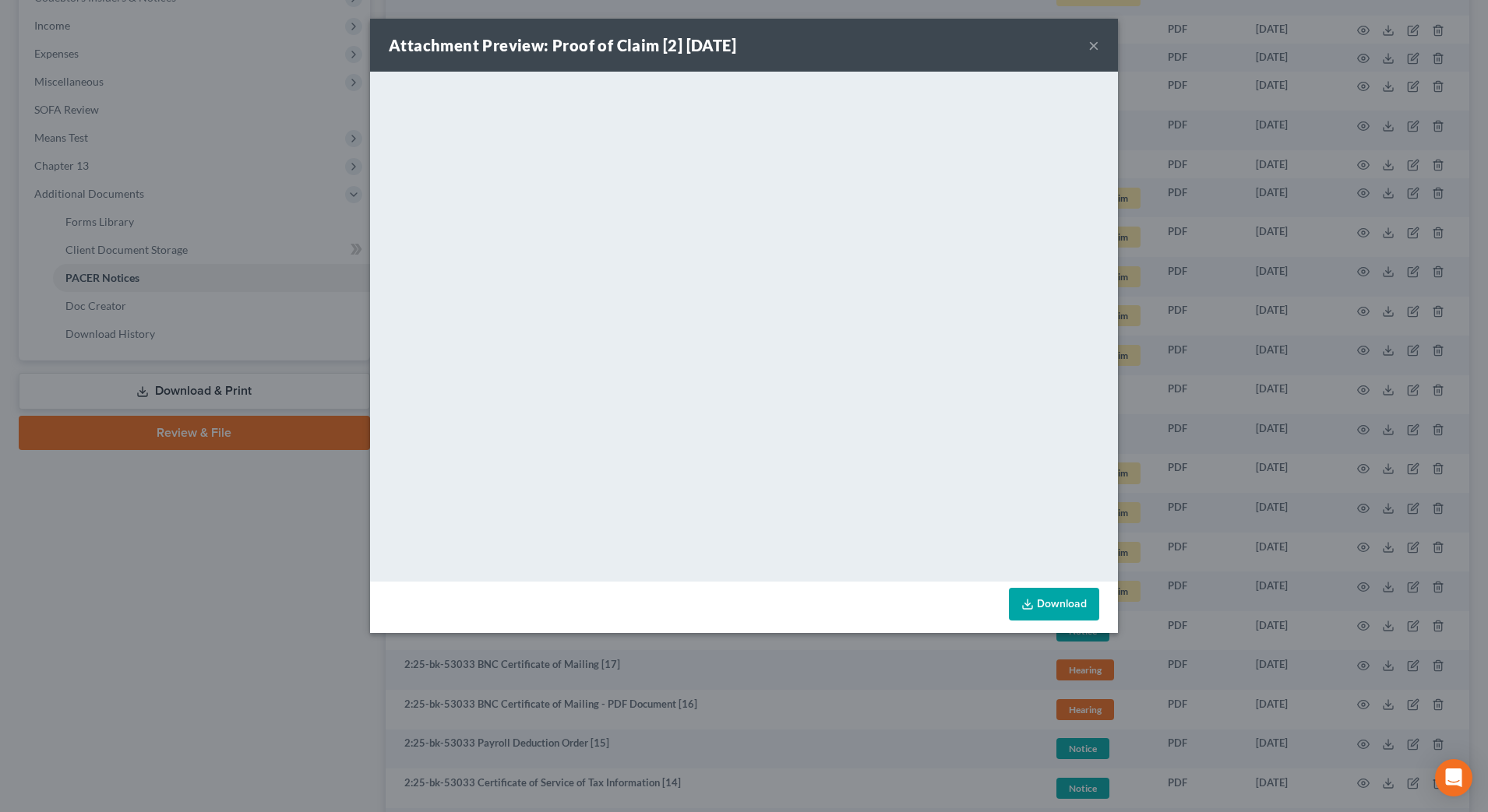
click at [1098, 47] on button "×" at bounding box center [1094, 45] width 11 height 19
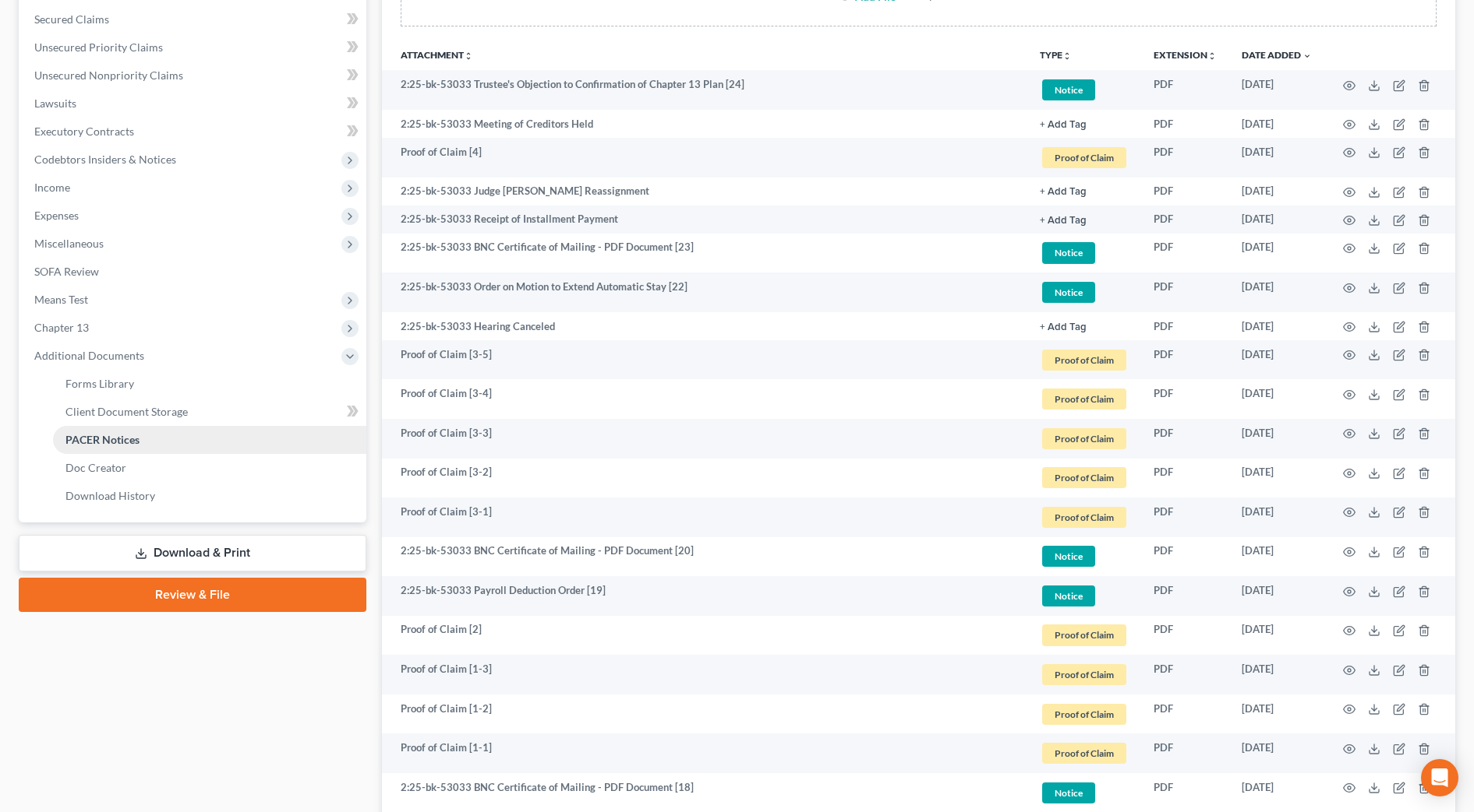
scroll to position [98, 0]
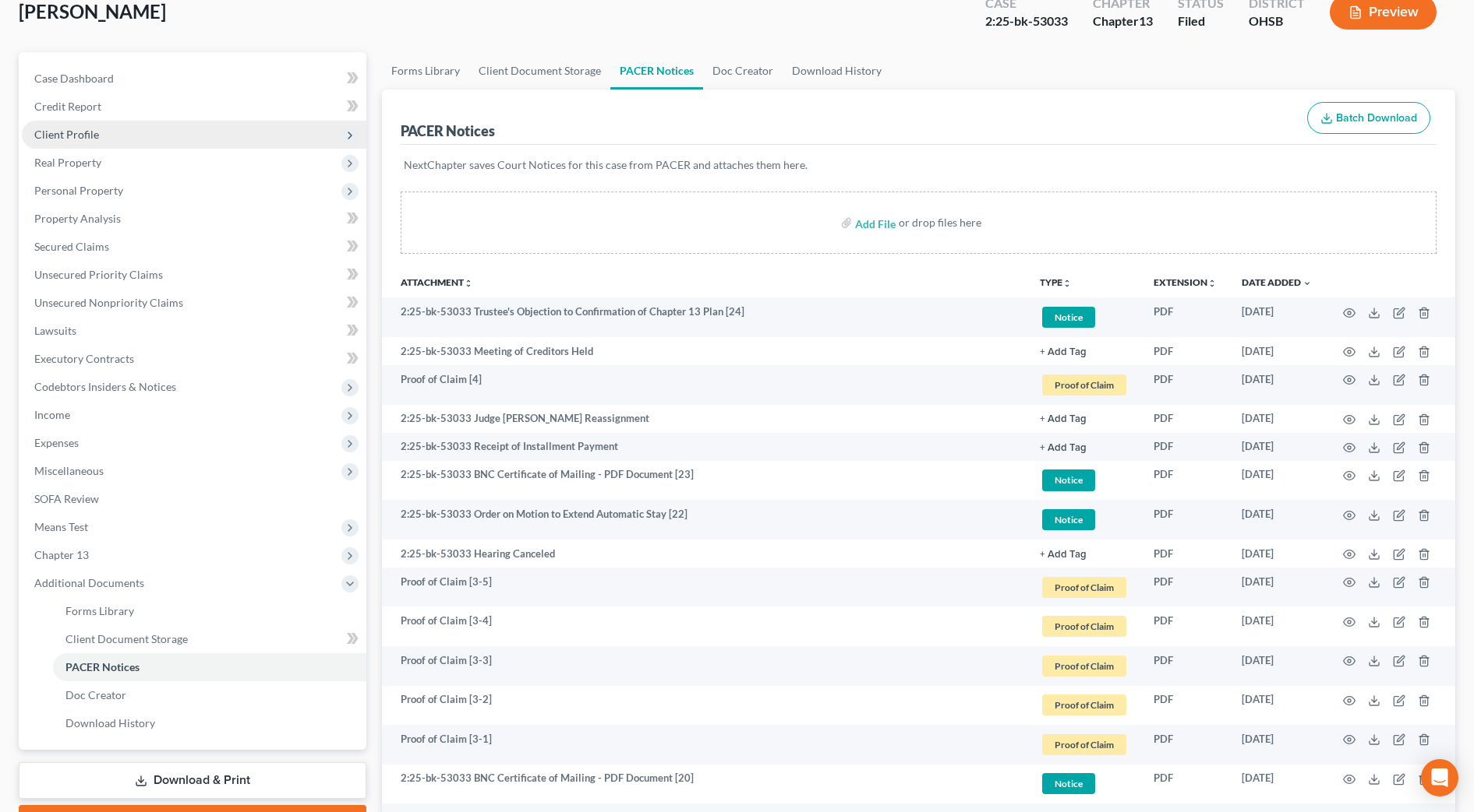
click at [64, 127] on span "Client Profile" at bounding box center [194, 135] width 345 height 28
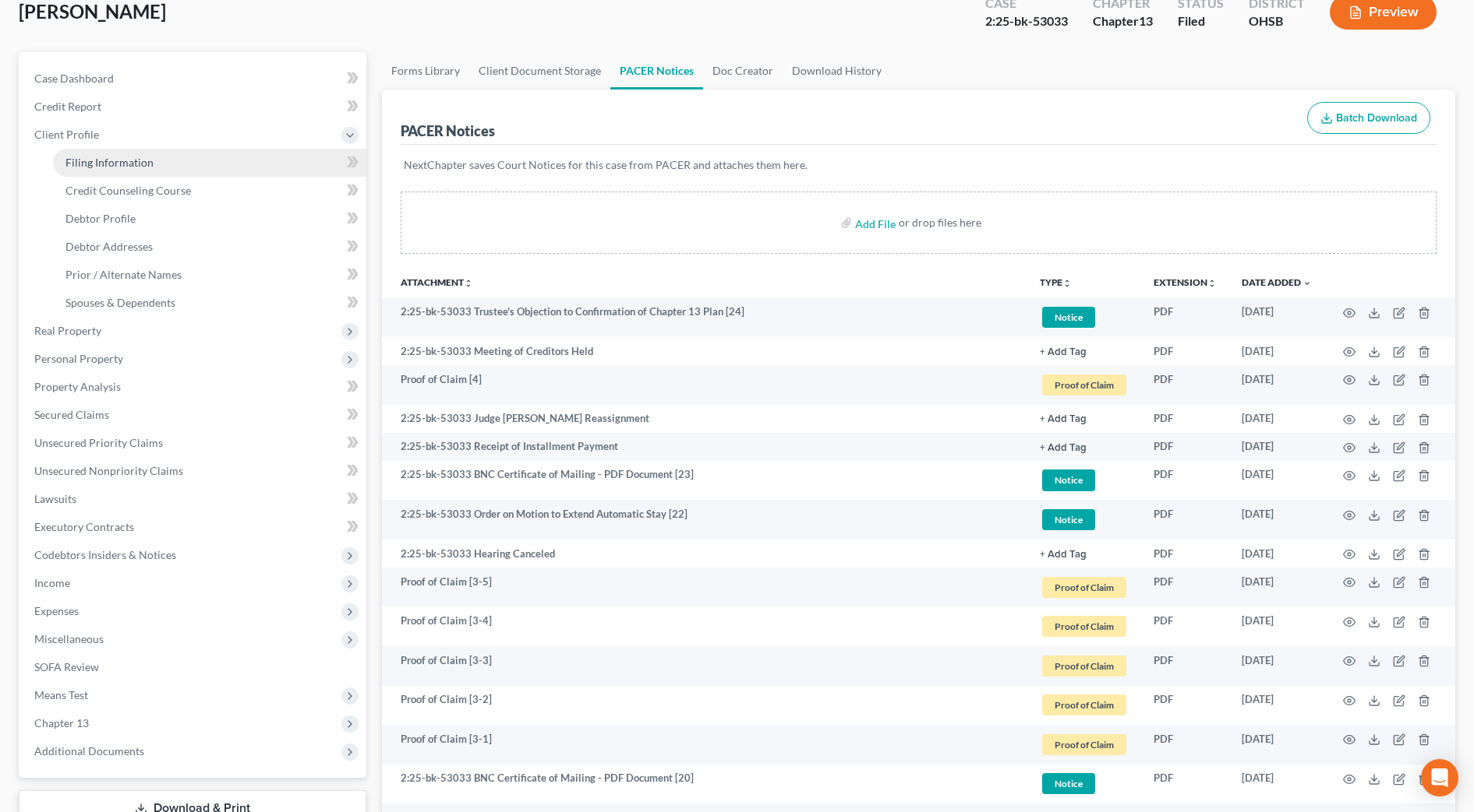
click at [83, 156] on span "Filing Information" at bounding box center [109, 162] width 89 height 13
select select "1"
select select "0"
select select "3"
select select "36"
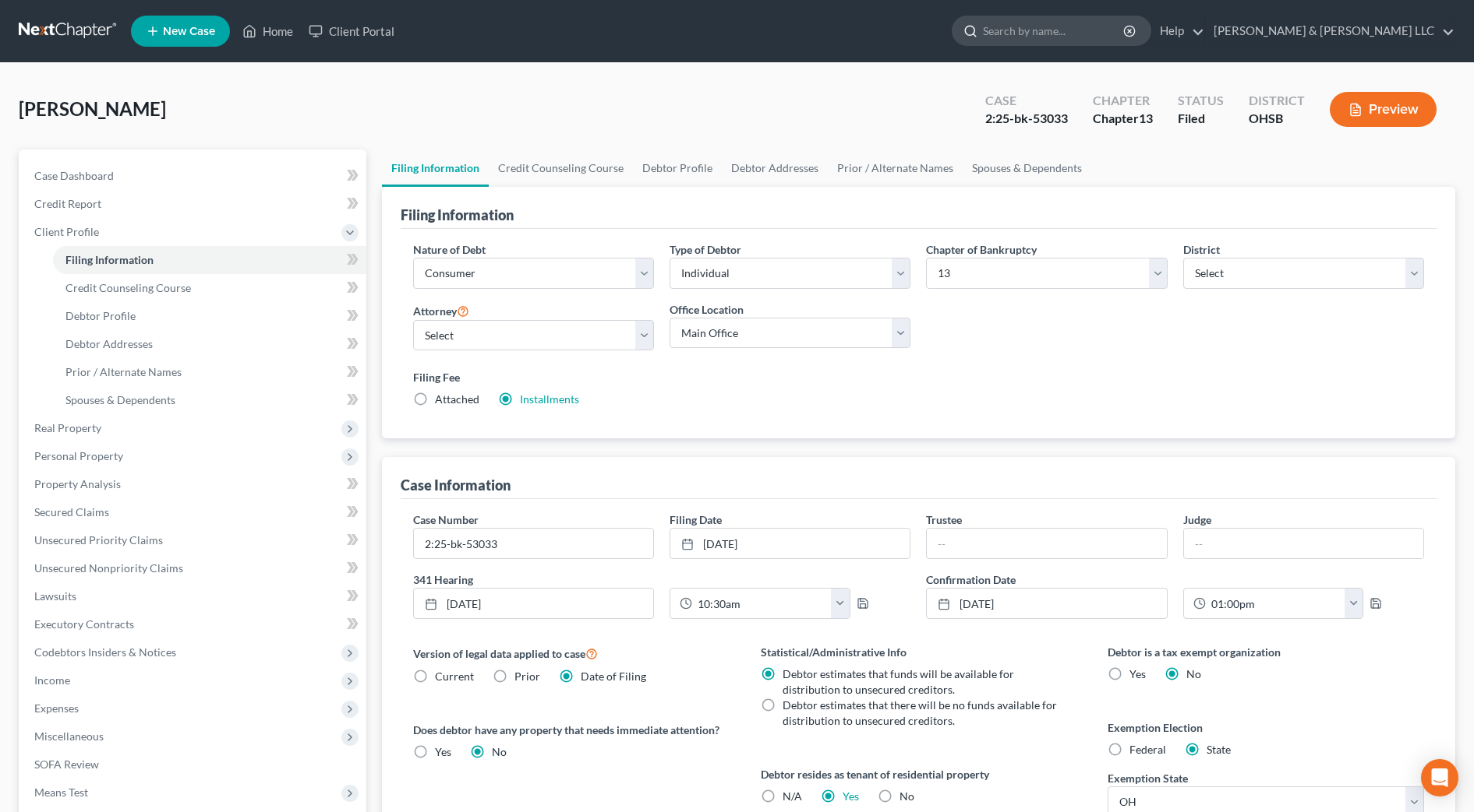
click at [1119, 31] on input "search" at bounding box center [1054, 31] width 143 height 29
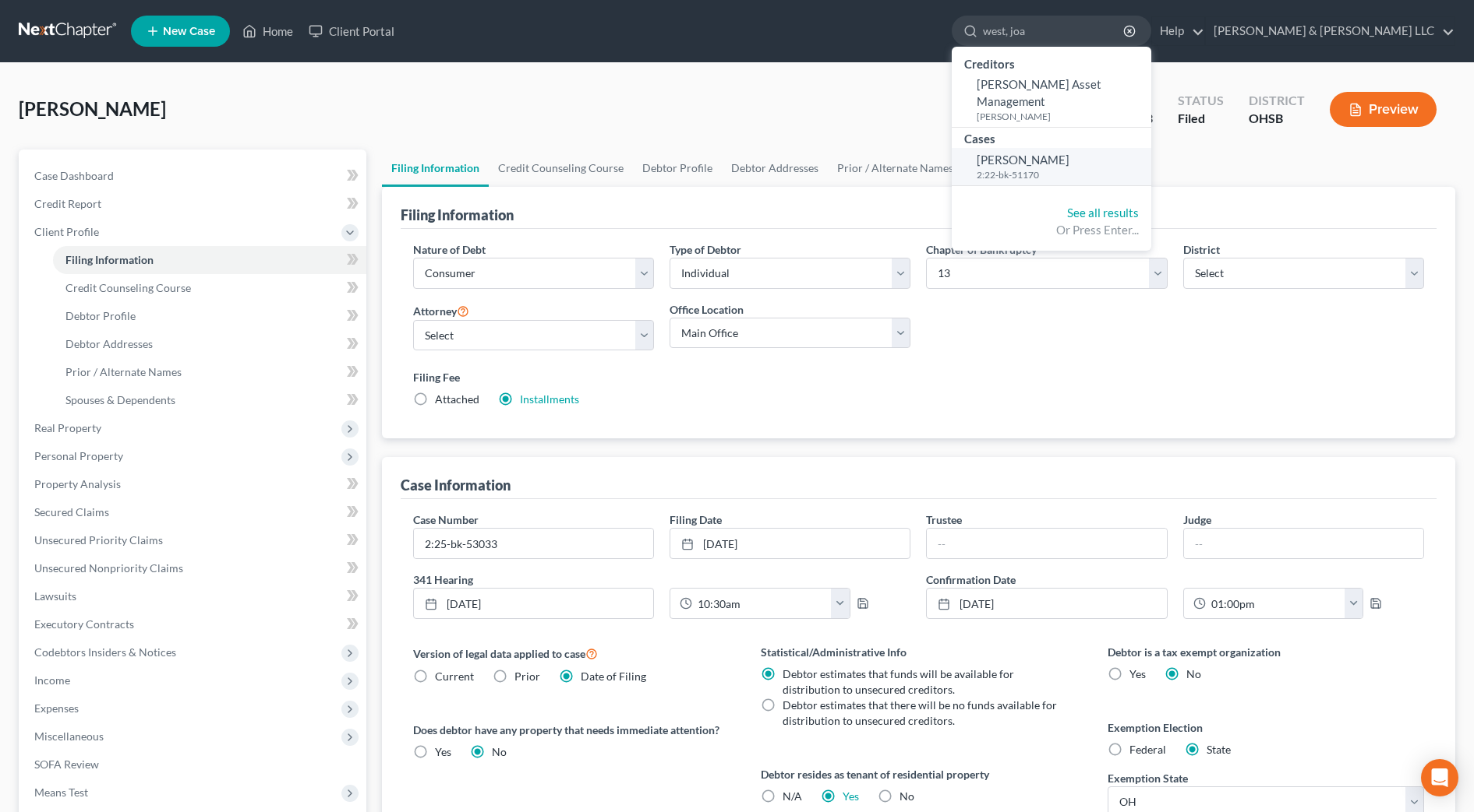
type input "west, joa"
click at [1099, 169] on small "2:22-bk-51170" at bounding box center [1061, 175] width 171 height 13
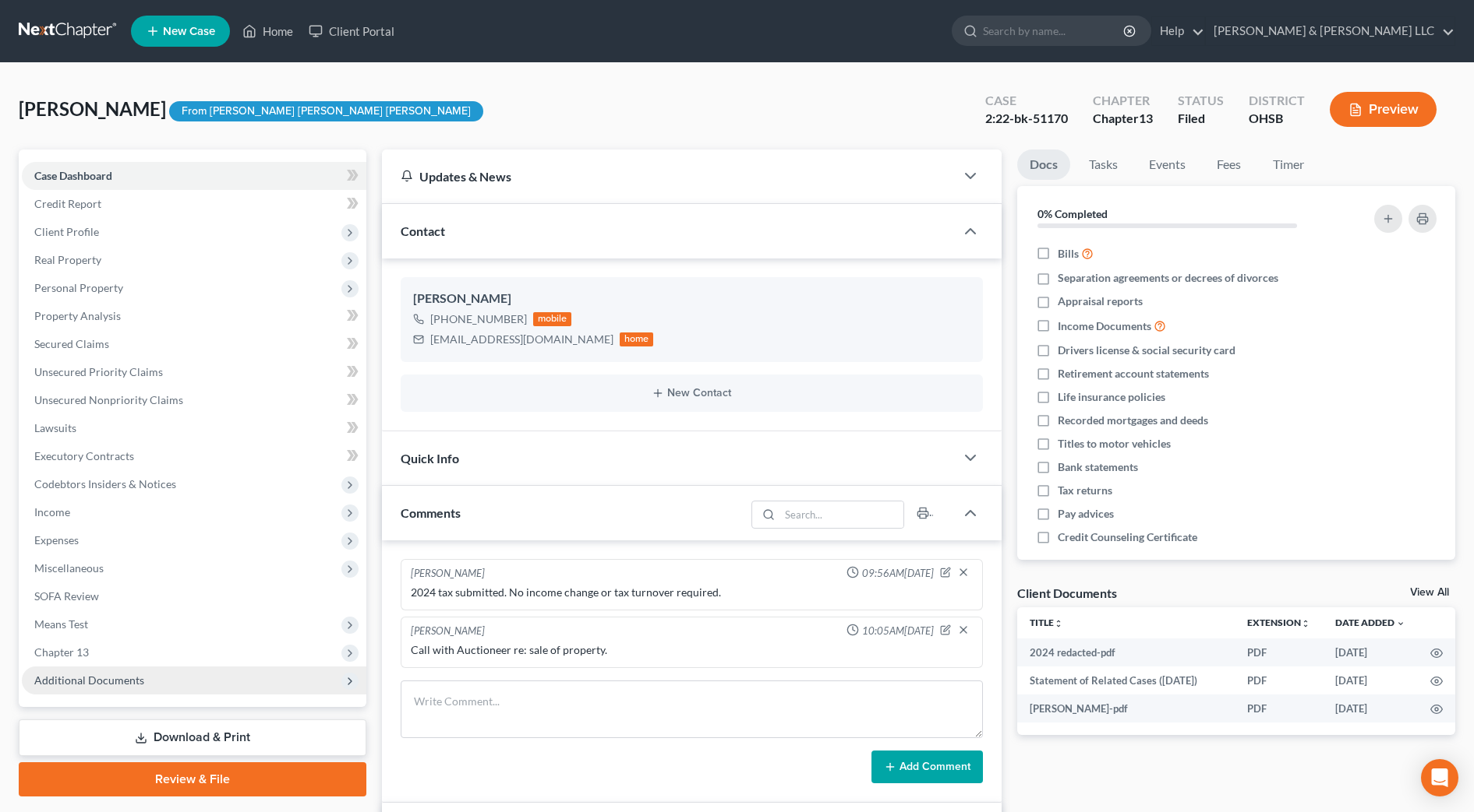
click at [101, 667] on span "Additional Documents" at bounding box center [194, 681] width 345 height 28
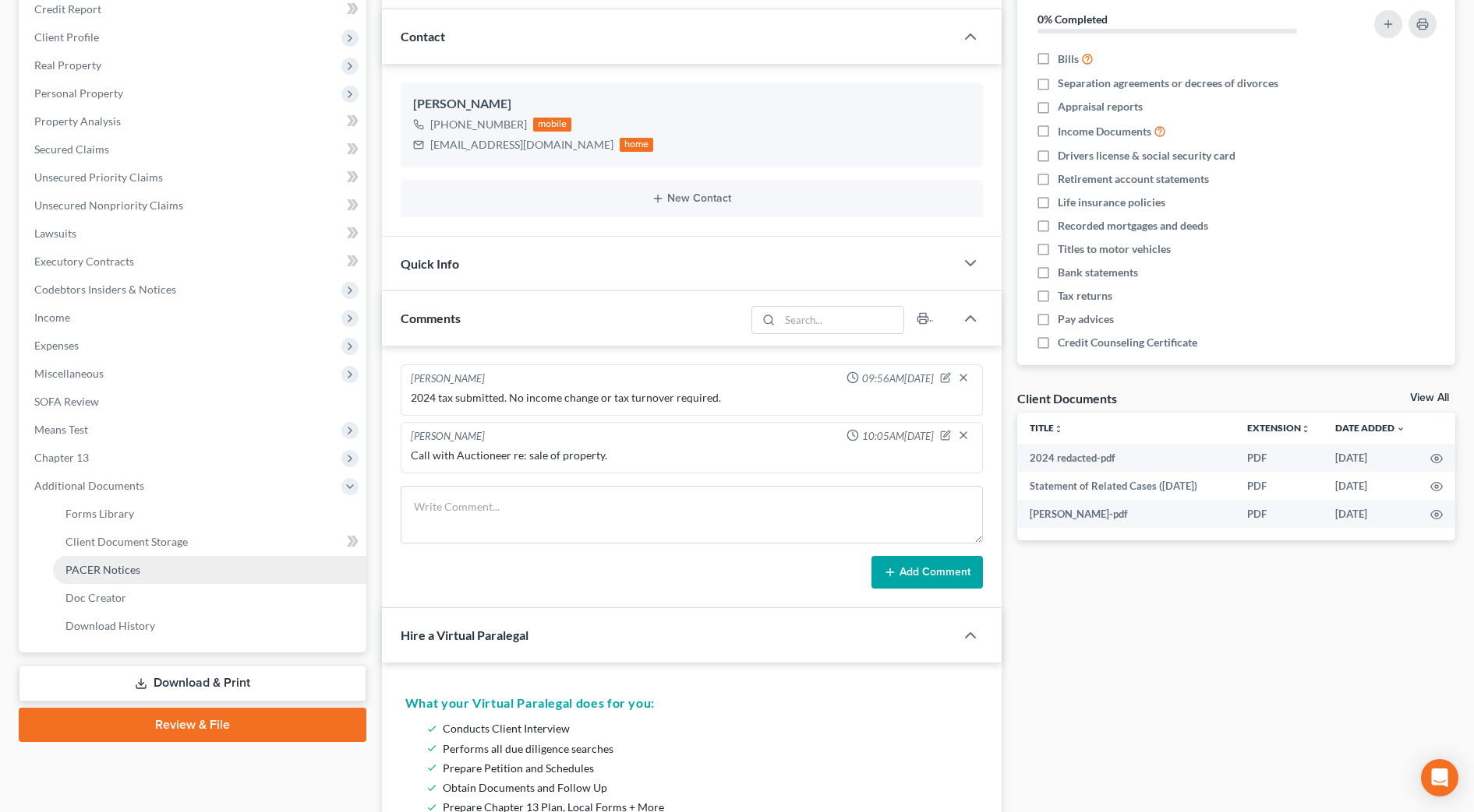
click at [136, 566] on span "PACER Notices" at bounding box center [102, 570] width 75 height 13
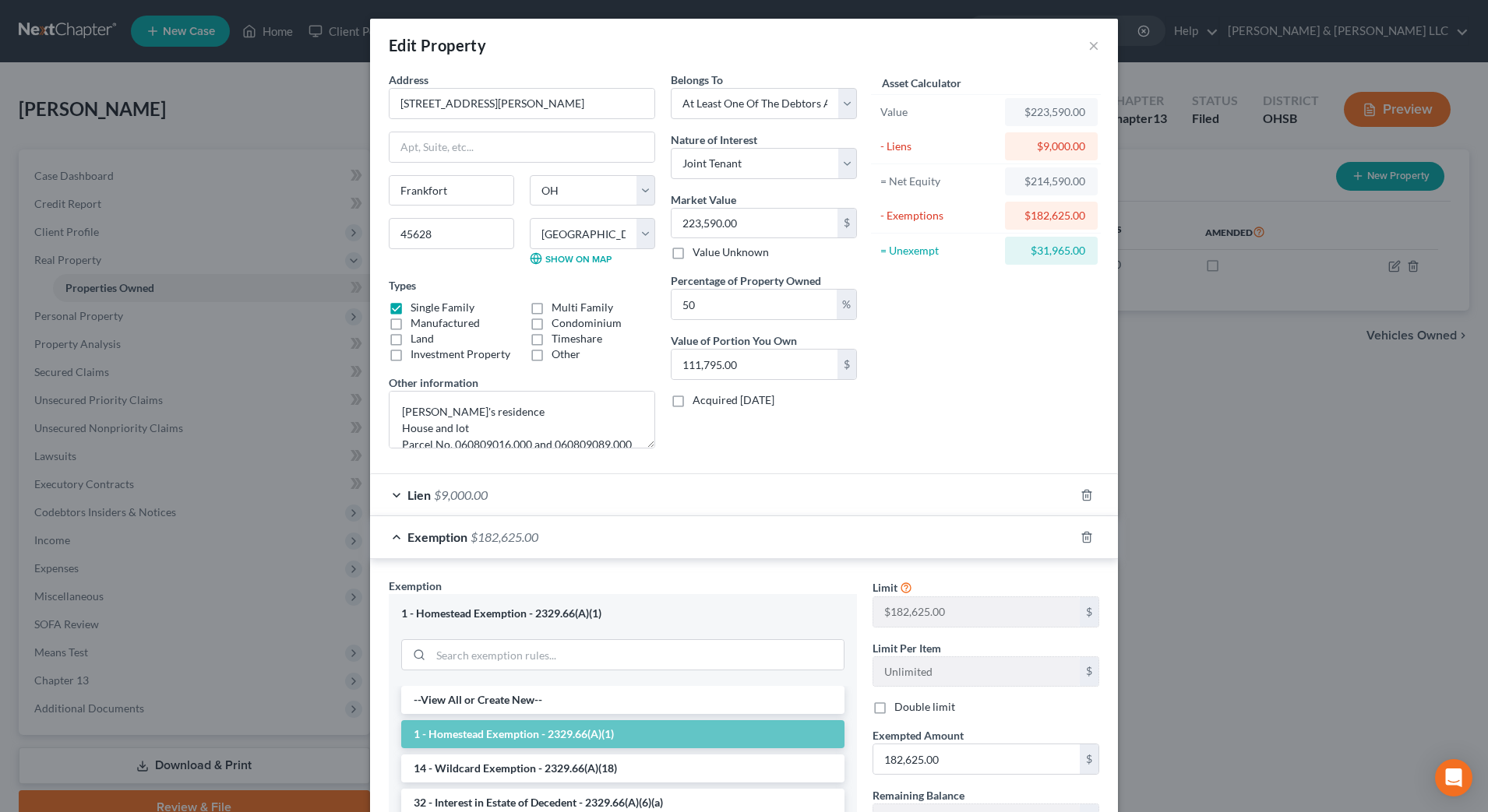
select select "36"
select select "70"
select select "3"
select select "1"
click at [1089, 41] on button "×" at bounding box center [1094, 45] width 11 height 19
